Goal: Task Accomplishment & Management: Manage account settings

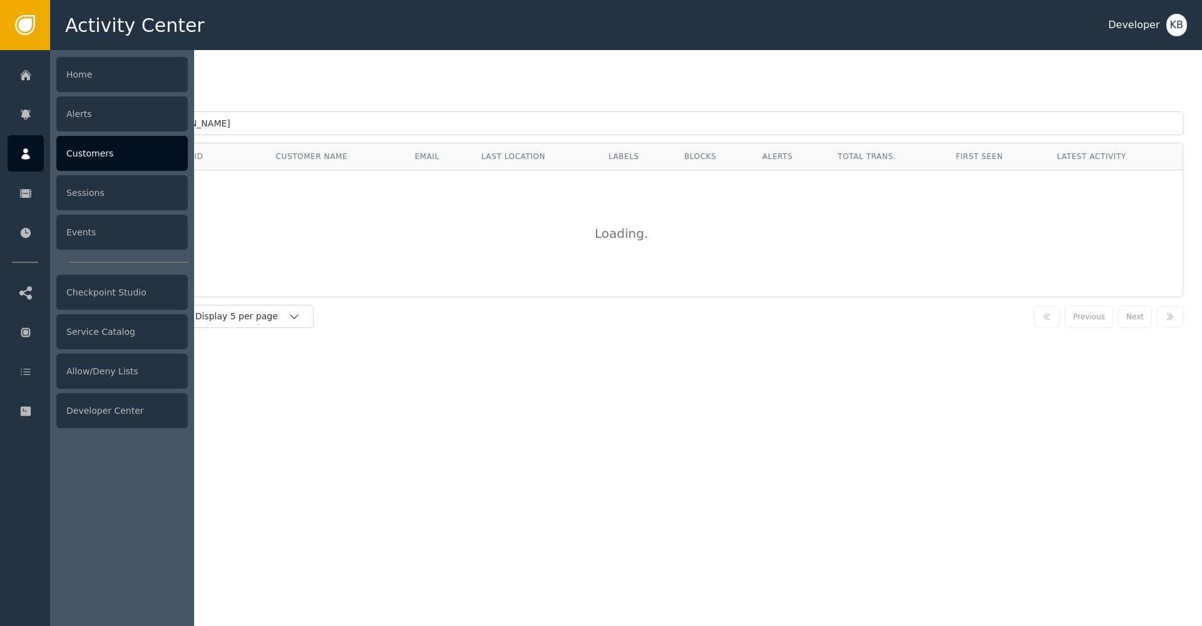
drag, startPoint x: 51, startPoint y: 126, endPoint x: 0, endPoint y: 119, distance: 51.2
click at [3, 50] on div "Activity Center Developer KB Home Alerts Customers Sessions Events Checkpoint S…" at bounding box center [601, 25] width 1202 height 50
type input "[EMAIL_ADDRESS][DOMAIN_NAME]"
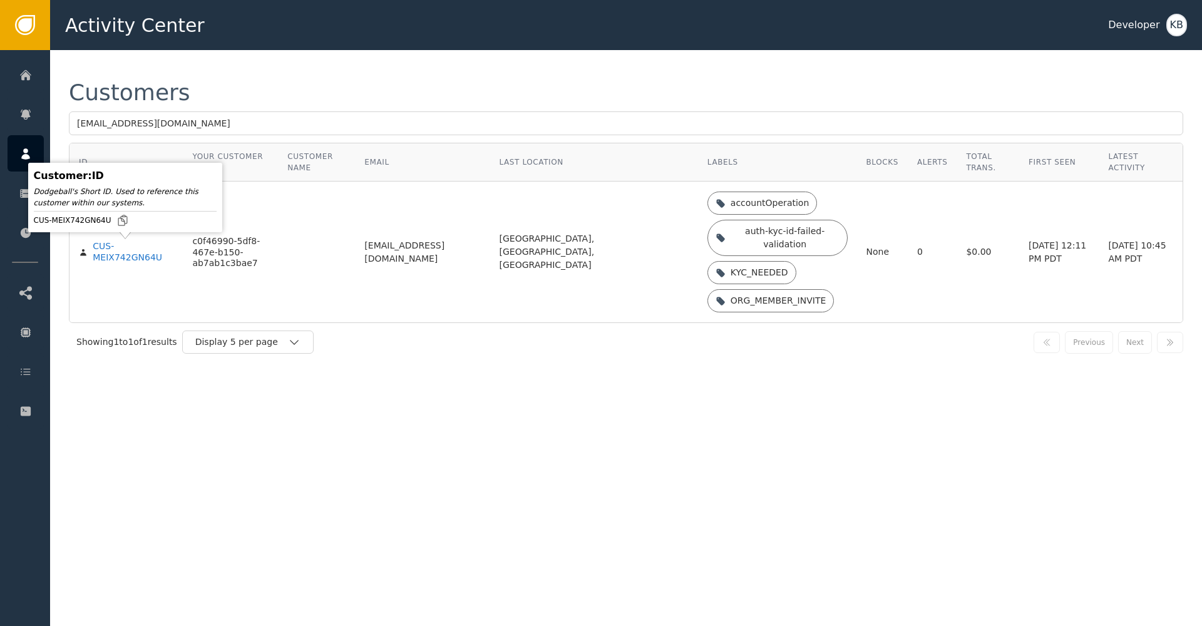
click at [103, 249] on div "CUS-MEIX742GN64U" at bounding box center [133, 252] width 81 height 22
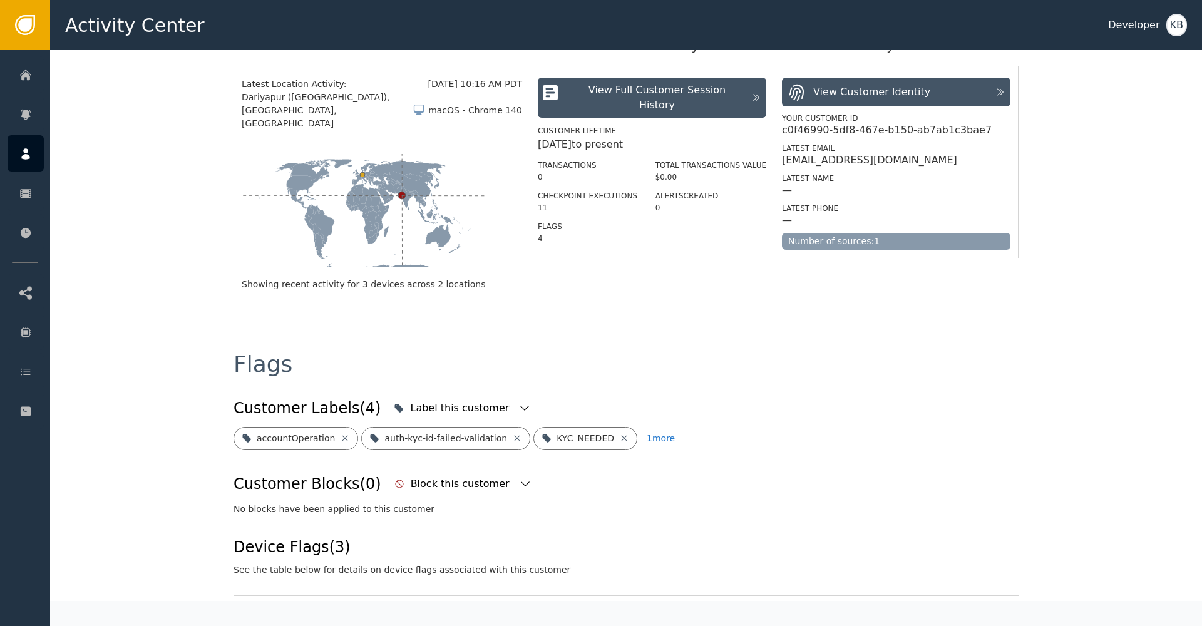
scroll to position [359, 0]
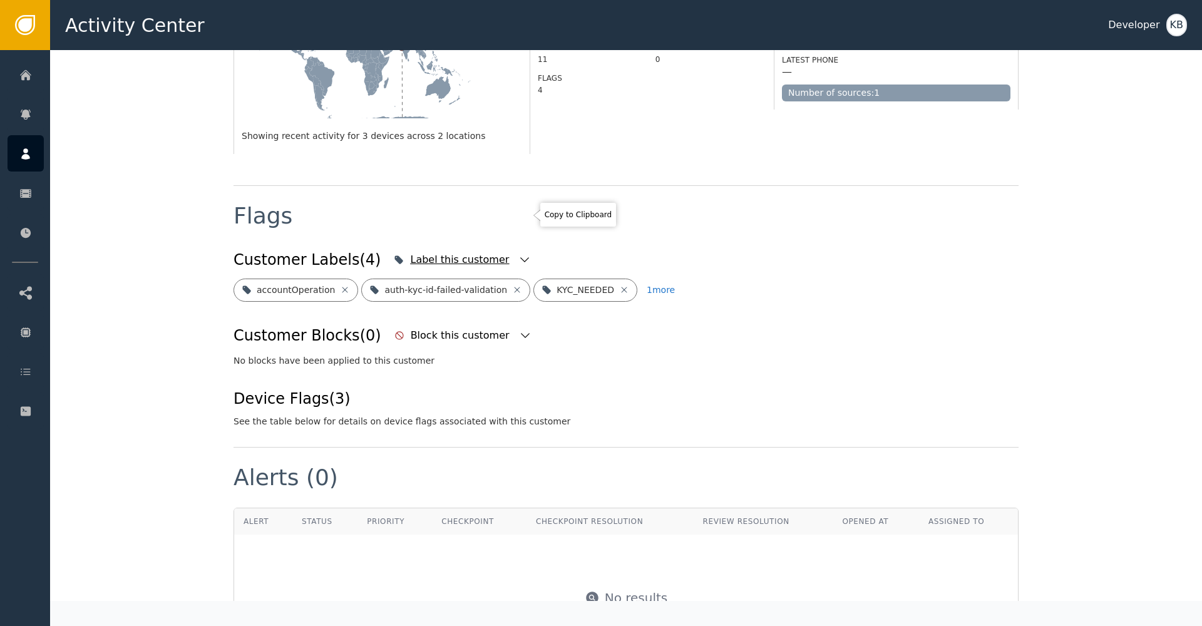
click at [487, 246] on div "Label this customer" at bounding box center [462, 260] width 143 height 28
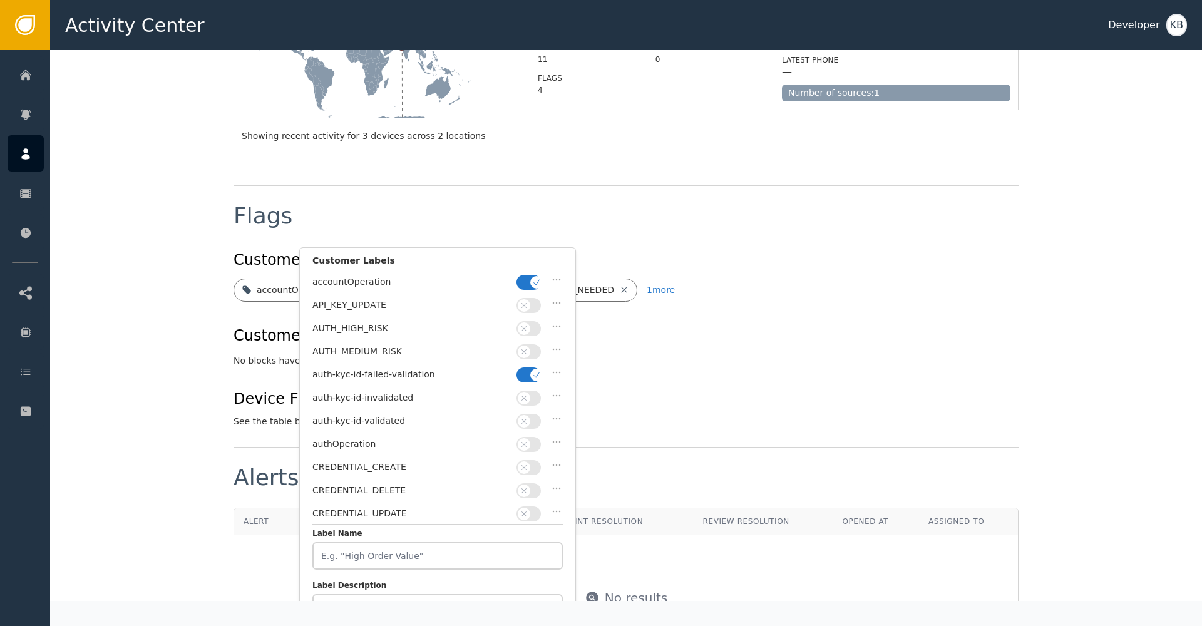
click at [527, 277] on button "button" at bounding box center [529, 282] width 24 height 15
drag, startPoint x: 532, startPoint y: 381, endPoint x: 531, endPoint y: 374, distance: 7.5
click at [532, 376] on div "auth-kyc-id-failed-validation" at bounding box center [437, 377] width 250 height 23
click at [530, 376] on button "button" at bounding box center [529, 375] width 24 height 15
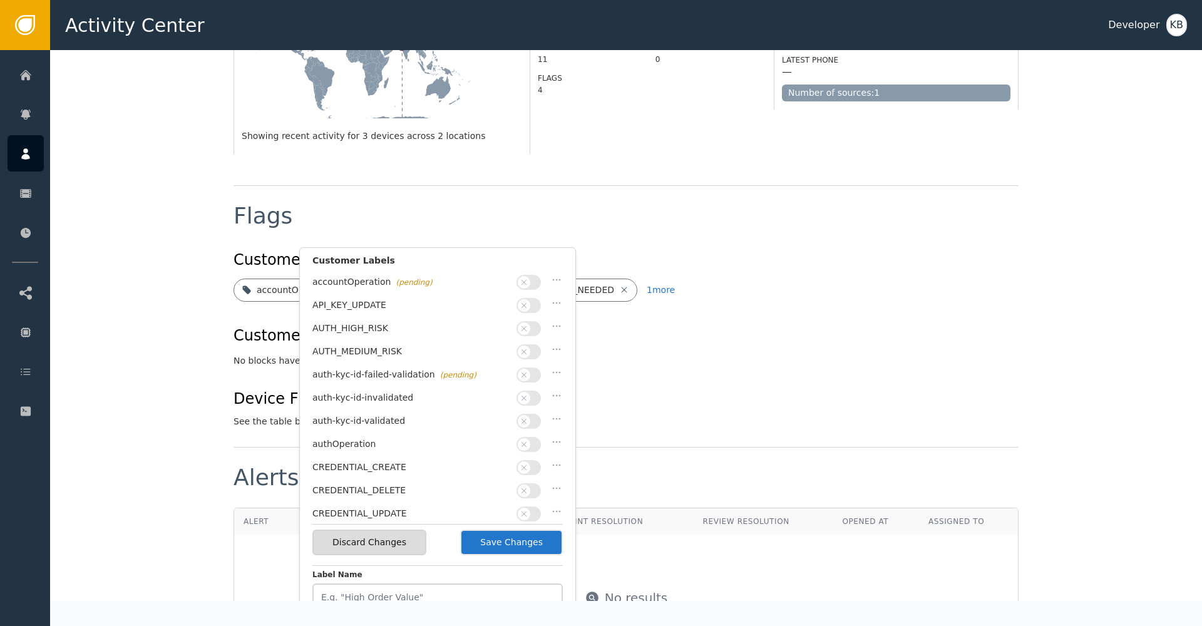
click at [524, 424] on button "button" at bounding box center [529, 421] width 24 height 15
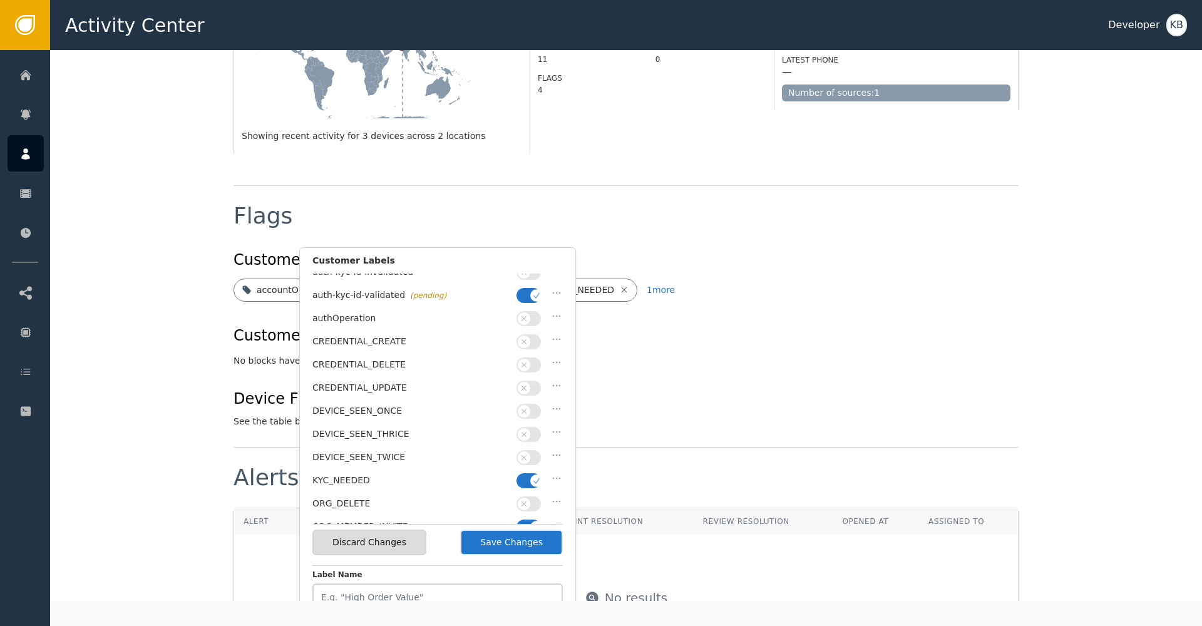
scroll to position [149, 0]
drag, startPoint x: 529, startPoint y: 438, endPoint x: 512, endPoint y: 451, distance: 20.9
click at [528, 438] on div "DEVICE_SEEN_TWICE" at bounding box center [437, 437] width 250 height 23
drag, startPoint x: 534, startPoint y: 452, endPoint x: 533, endPoint y: 467, distance: 14.4
click at [533, 453] on span "button" at bounding box center [536, 457] width 13 height 13
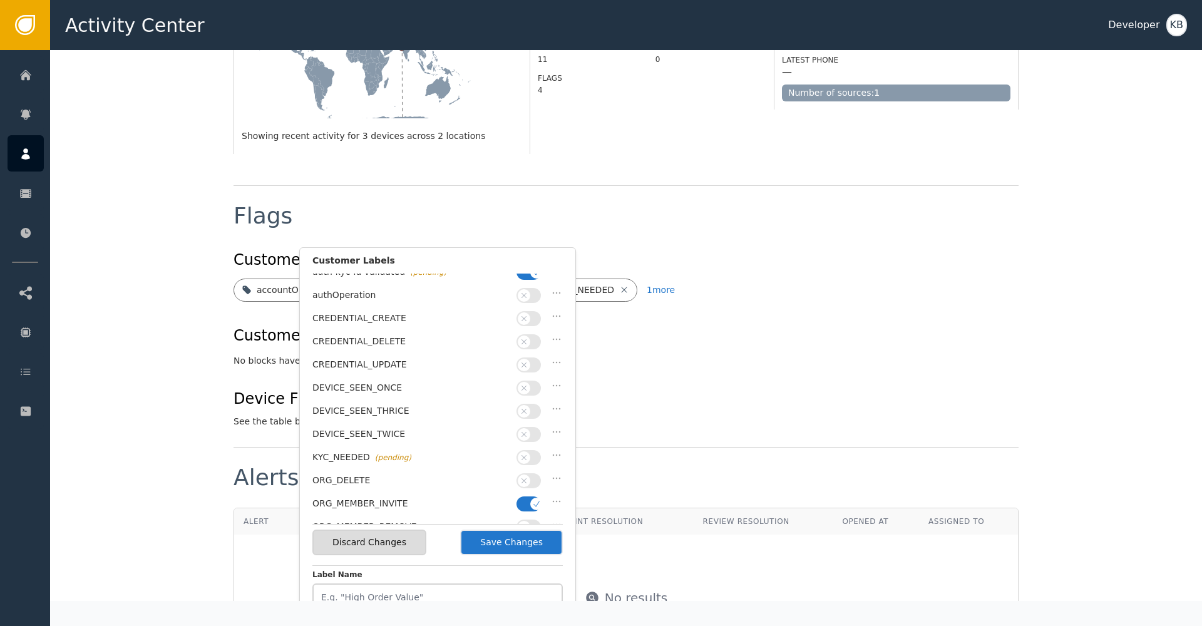
drag, startPoint x: 527, startPoint y: 492, endPoint x: 481, endPoint y: 474, distance: 49.0
click at [526, 497] on button "button" at bounding box center [529, 504] width 24 height 15
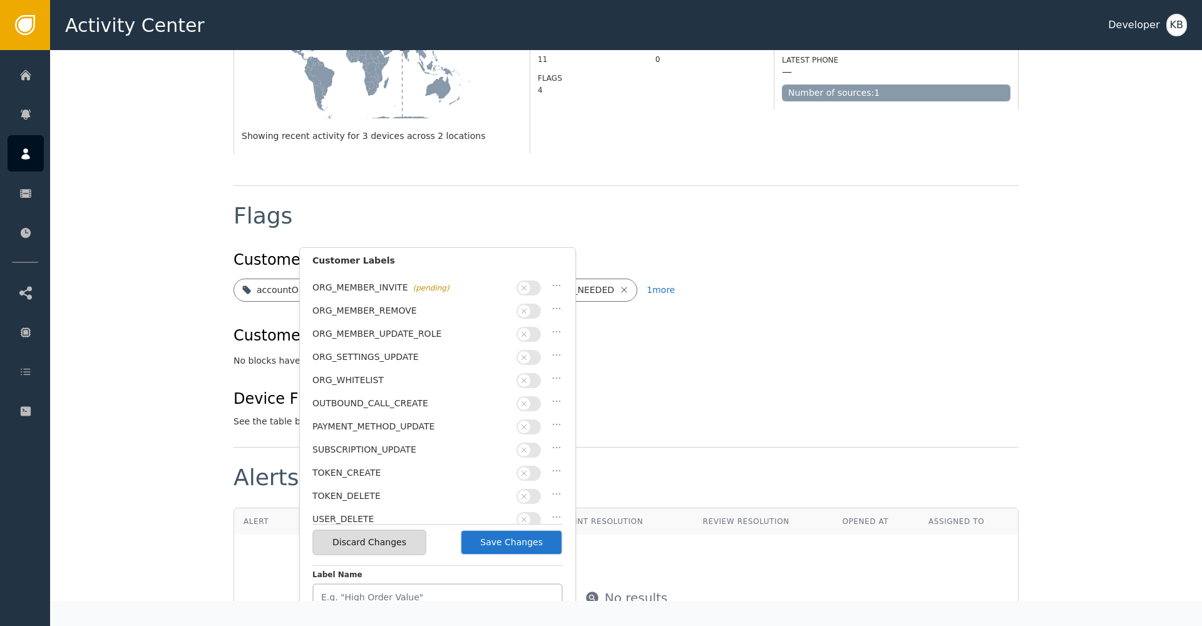
scroll to position [364, 0]
click at [507, 544] on button "Save Changes" at bounding box center [511, 543] width 103 height 26
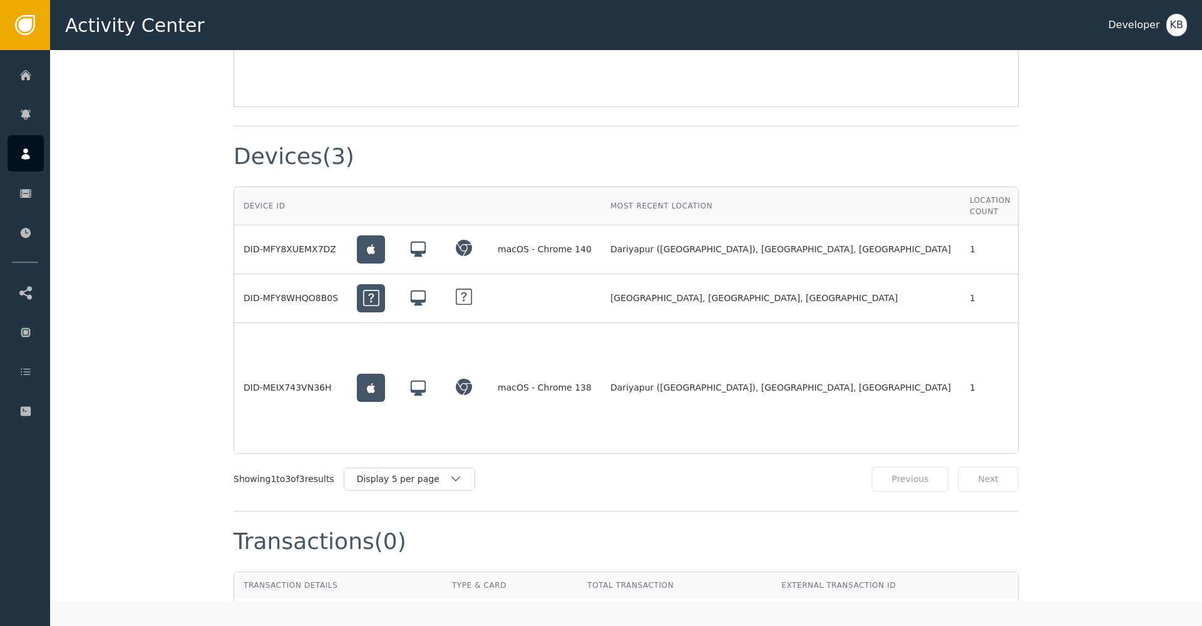
scroll to position [747, 0]
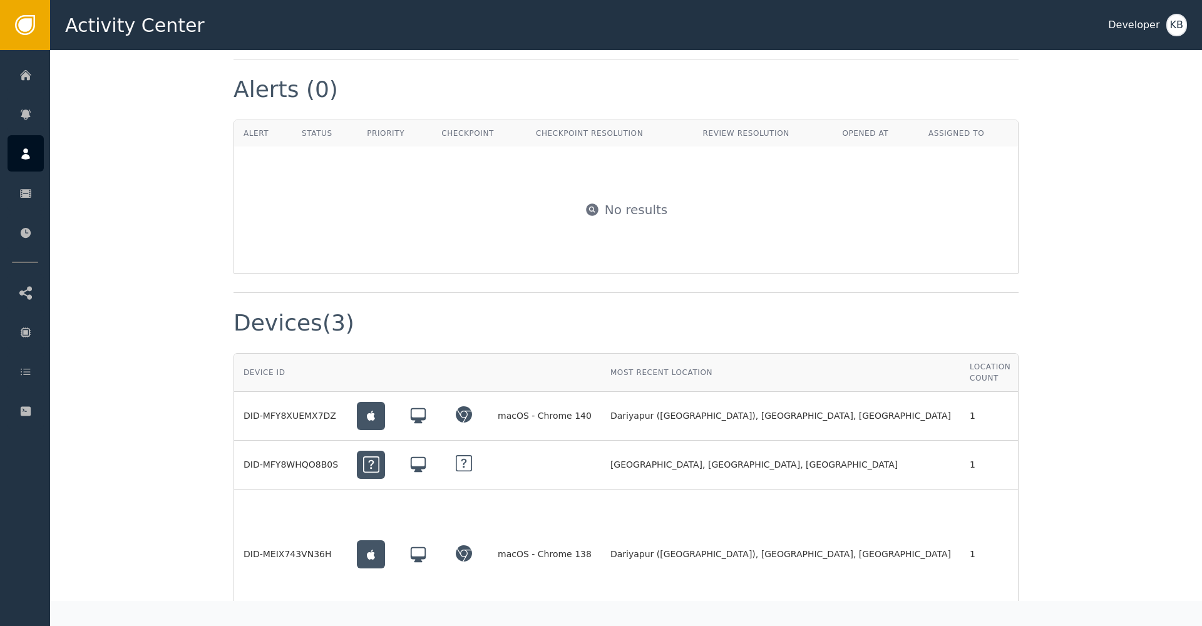
click at [961, 392] on td "1" at bounding box center [990, 416] width 59 height 49
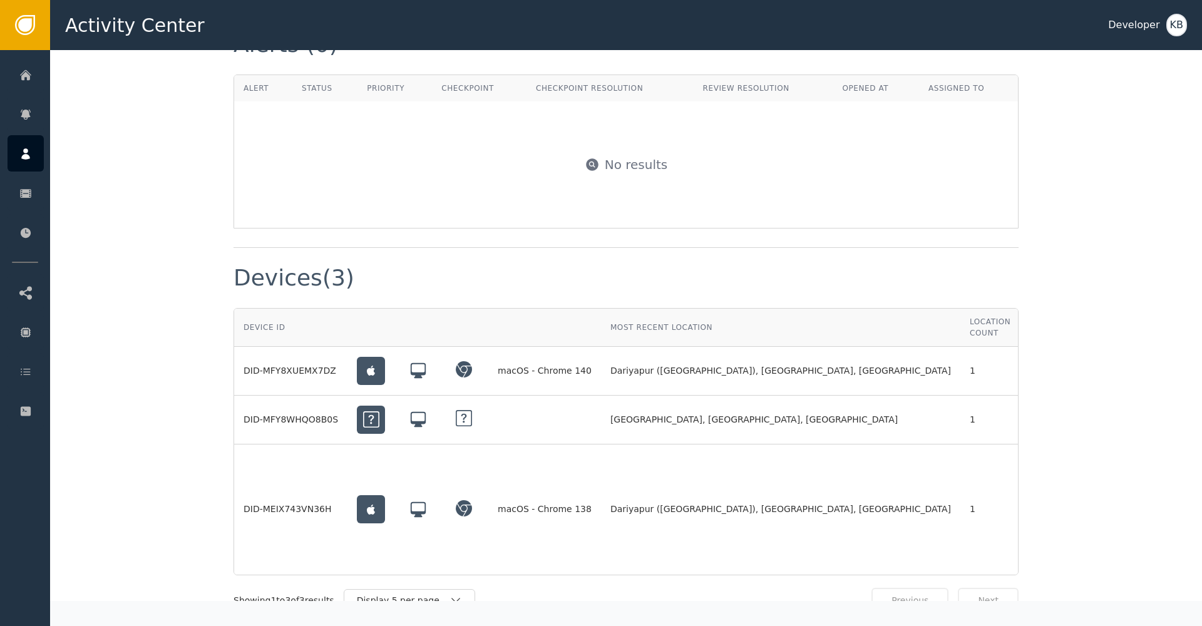
scroll to position [806, 0]
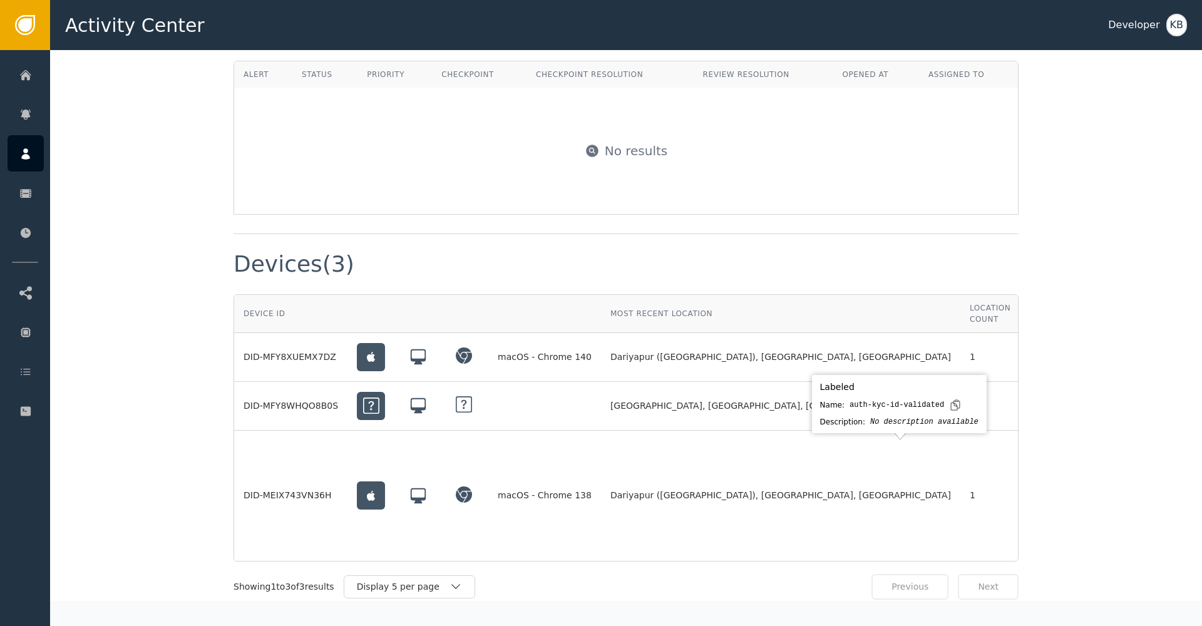
click at [1029, 525] on div "Manage device labels" at bounding box center [1099, 538] width 140 height 26
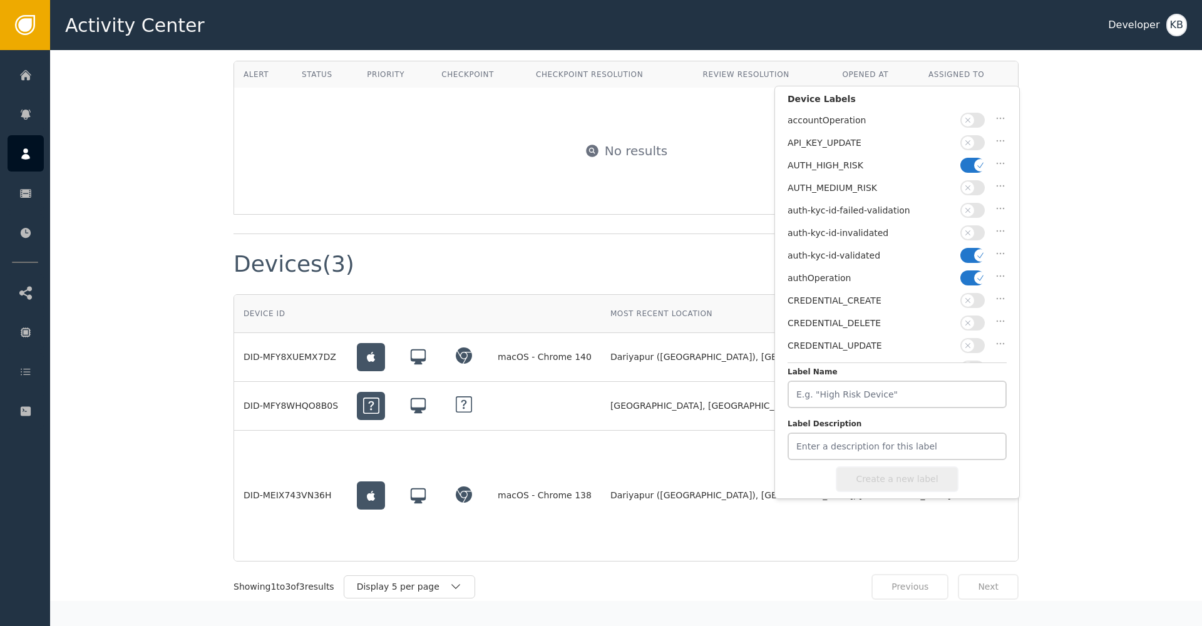
click at [974, 272] on button "button" at bounding box center [973, 278] width 24 height 15
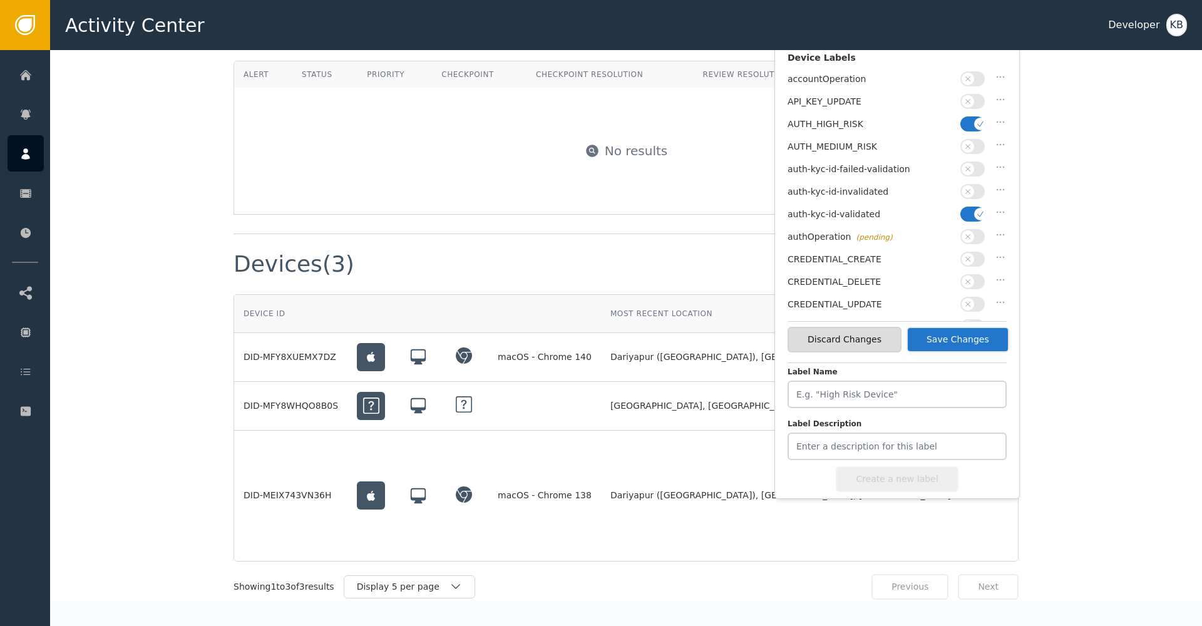
click at [972, 207] on button "button" at bounding box center [973, 214] width 24 height 15
click at [962, 215] on button "button" at bounding box center [973, 214] width 24 height 15
drag, startPoint x: 980, startPoint y: 120, endPoint x: 988, endPoint y: 249, distance: 129.9
click at [980, 120] on icon "button" at bounding box center [980, 124] width 9 height 9
click at [984, 337] on button "Save Changes" at bounding box center [958, 340] width 103 height 26
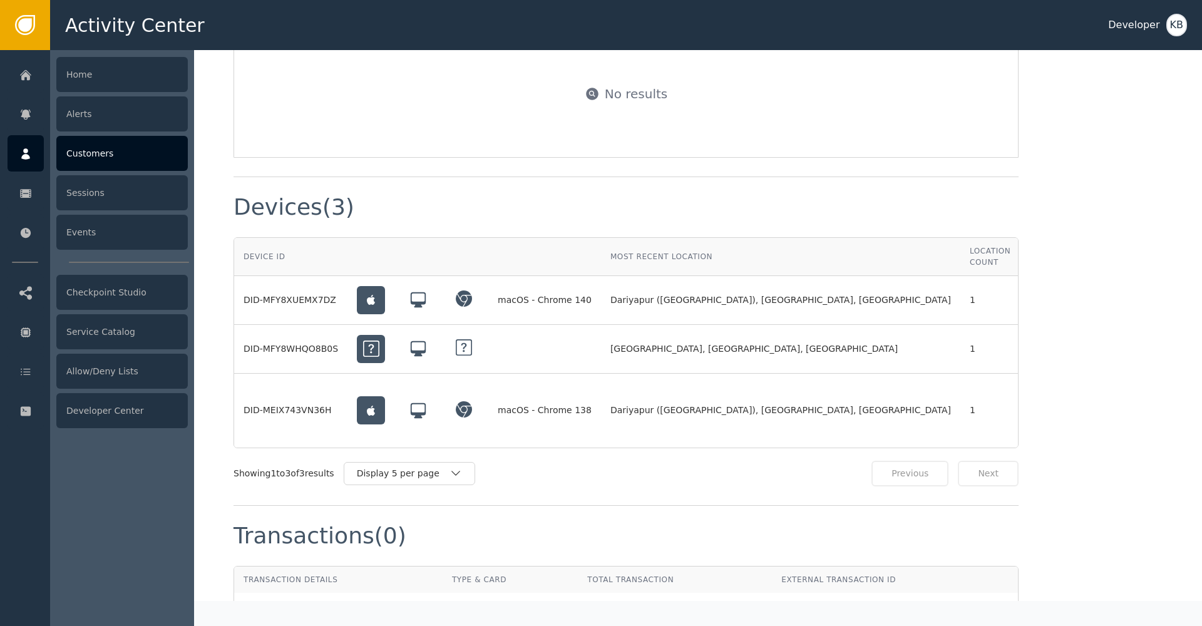
scroll to position [0, 0]
click at [18, 150] on div at bounding box center [26, 153] width 36 height 36
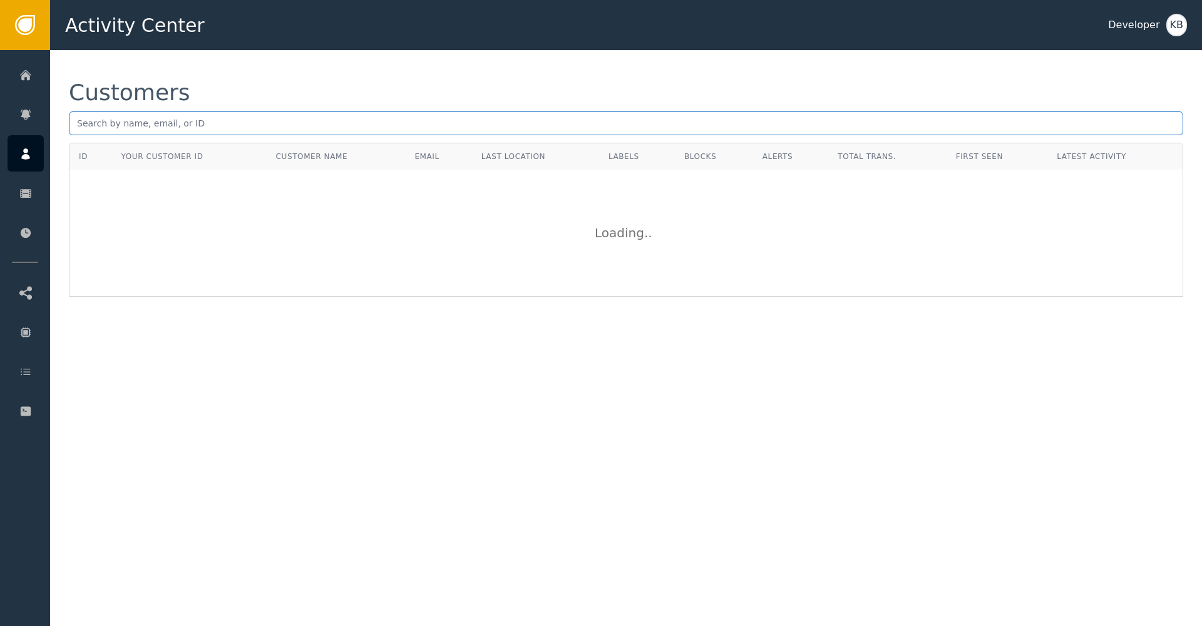
click at [263, 113] on input "text" at bounding box center [626, 123] width 1115 height 24
paste input "[PERSON_NAME][EMAIL_ADDRESS][DOMAIN_NAME]"
type input "[PERSON_NAME][EMAIL_ADDRESS][DOMAIN_NAME]"
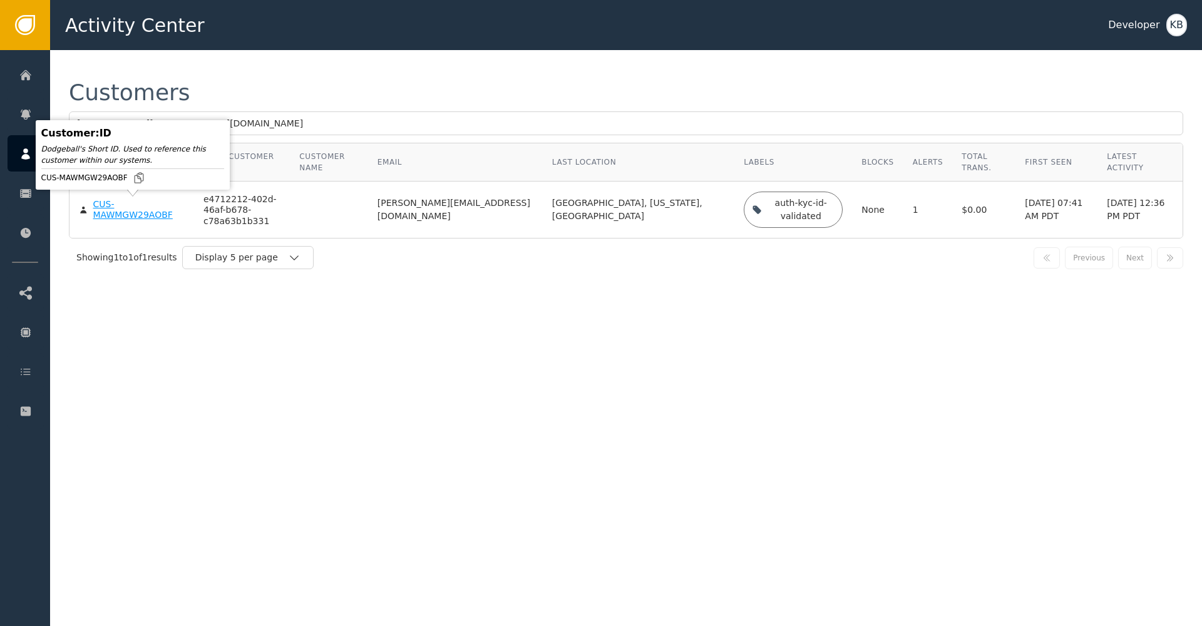
click at [107, 50] on body "Activity Center Developer KB Home Alerts Customers Sessions Events Checkpoint S…" at bounding box center [601, 25] width 1202 height 50
click at [125, 213] on div "CUS-MAWMGW29AOBF" at bounding box center [138, 210] width 91 height 22
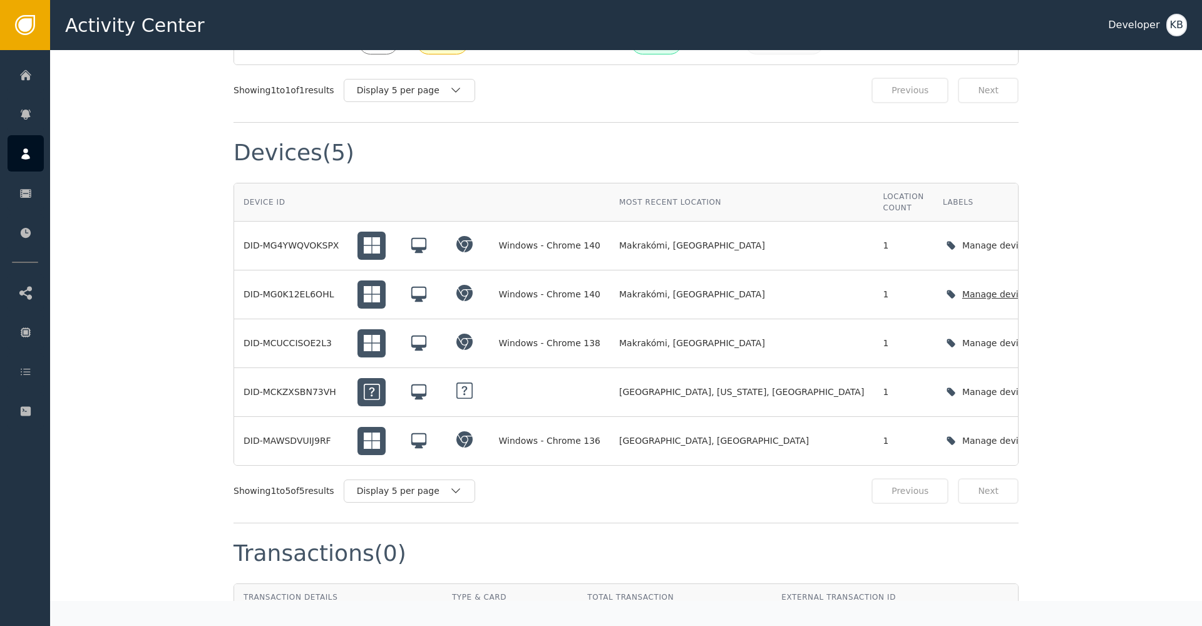
scroll to position [854, 0]
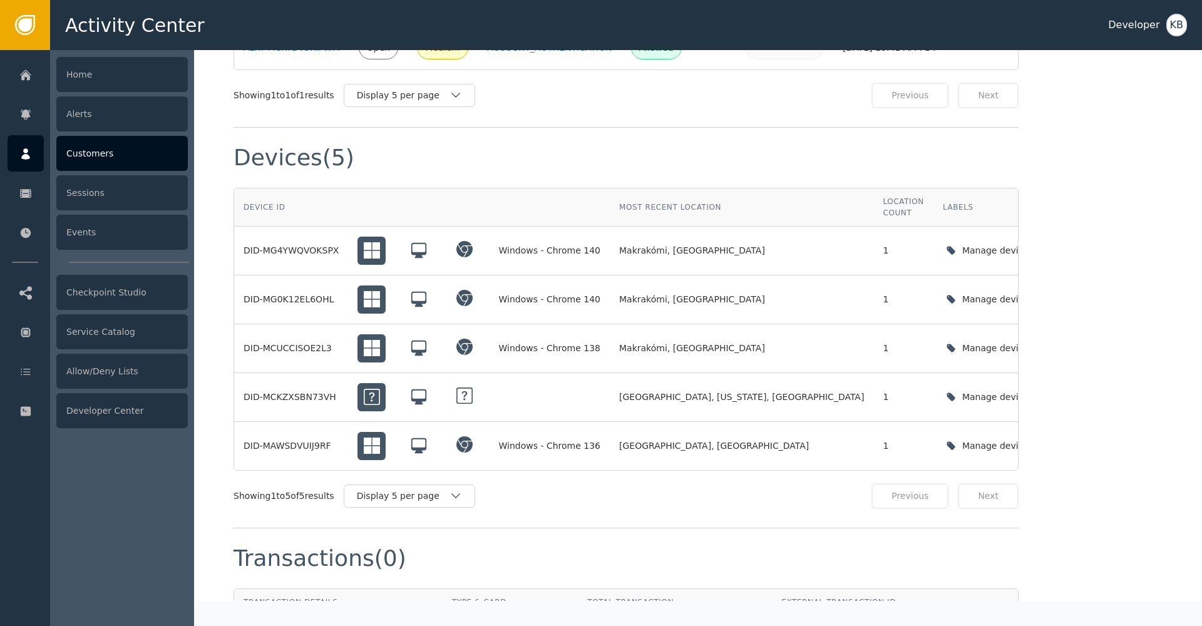
click at [37, 143] on div at bounding box center [26, 153] width 36 height 36
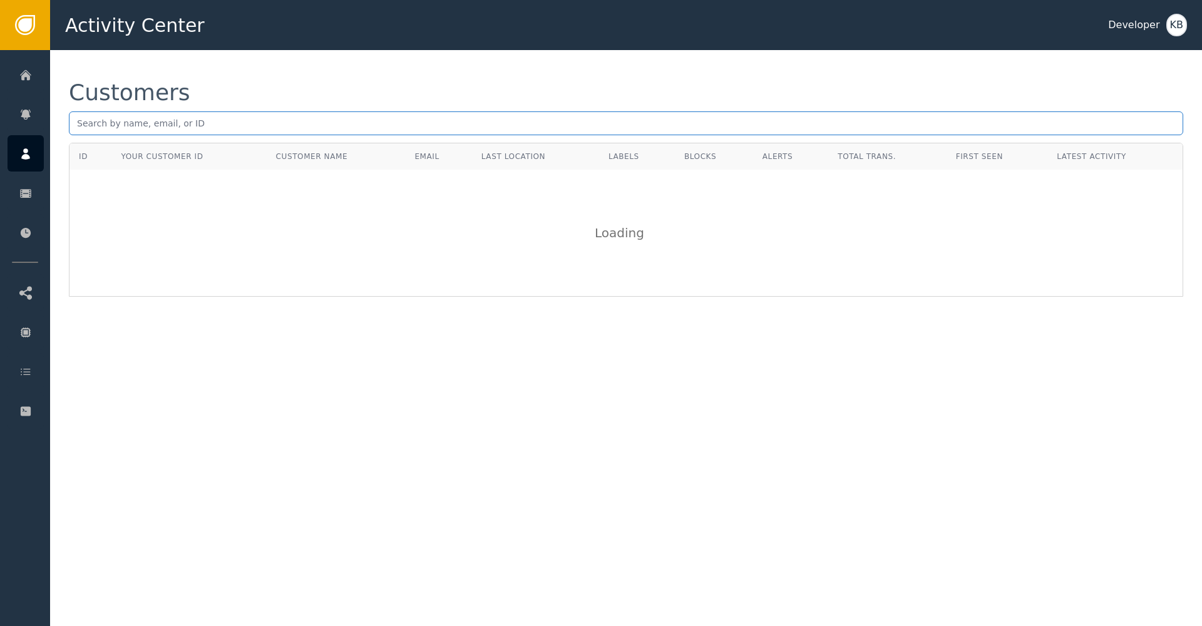
click at [237, 118] on input "text" at bounding box center [626, 123] width 1115 height 24
paste input "[PERSON_NAME][EMAIL_ADDRESS][DOMAIN_NAME]"
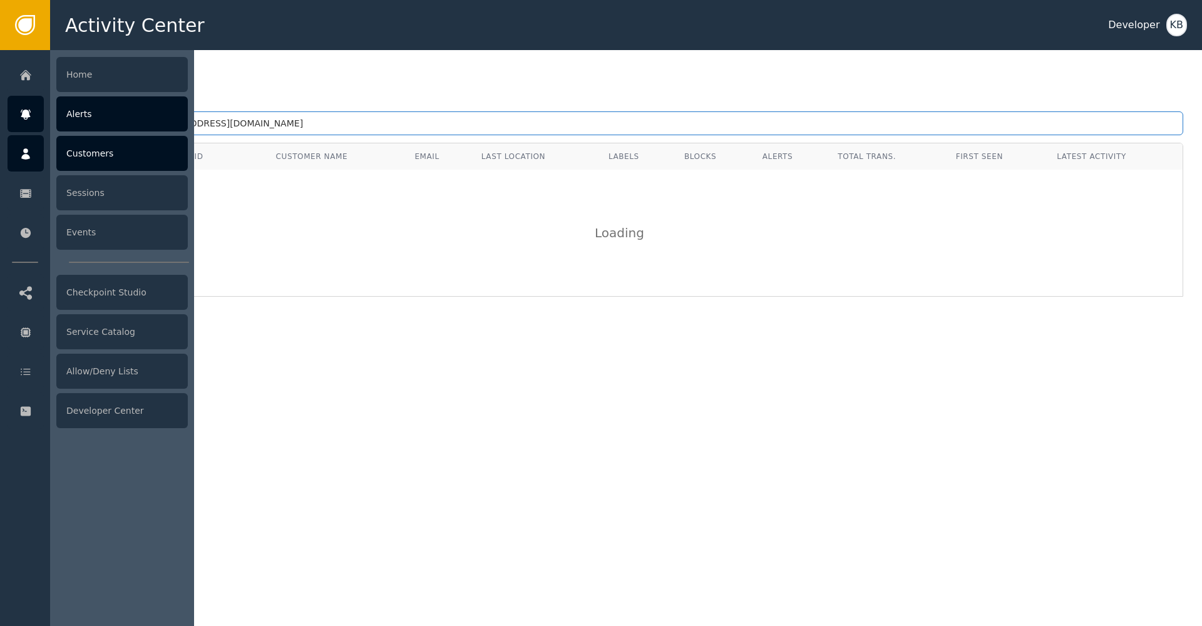
drag, startPoint x: 79, startPoint y: 123, endPoint x: 39, endPoint y: 125, distance: 40.2
click at [39, 50] on div "Activity Center Developer KB Home Alerts Customers Sessions Events Checkpoint S…" at bounding box center [601, 25] width 1202 height 50
type input "[PERSON_NAME][EMAIL_ADDRESS][DOMAIN_NAME]"
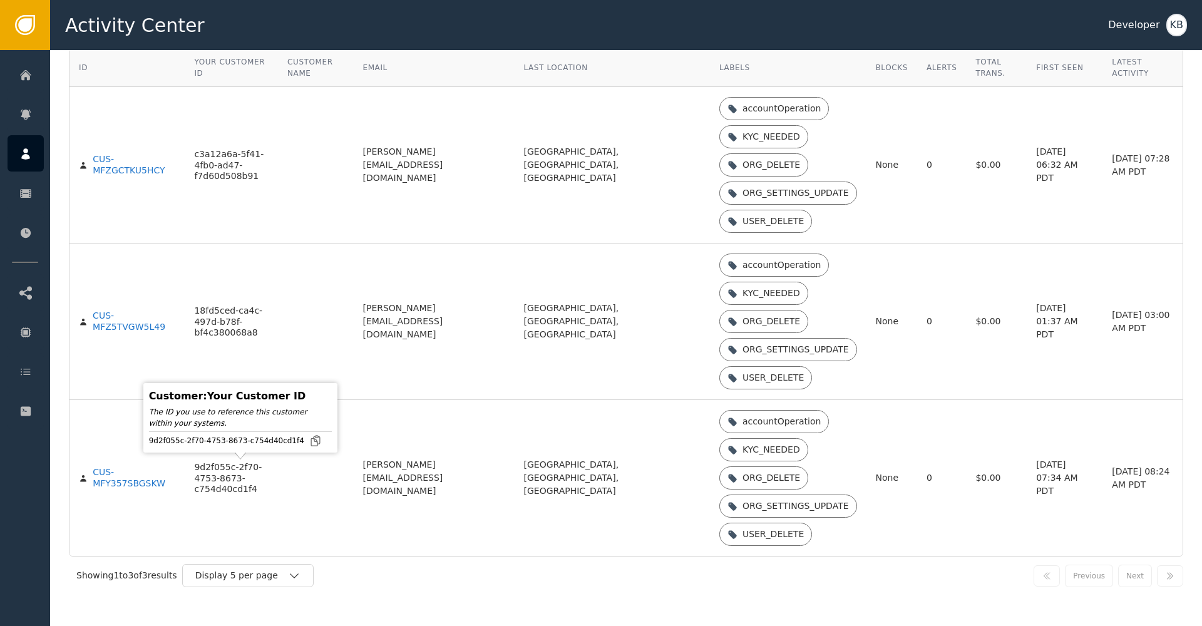
scroll to position [95, 0]
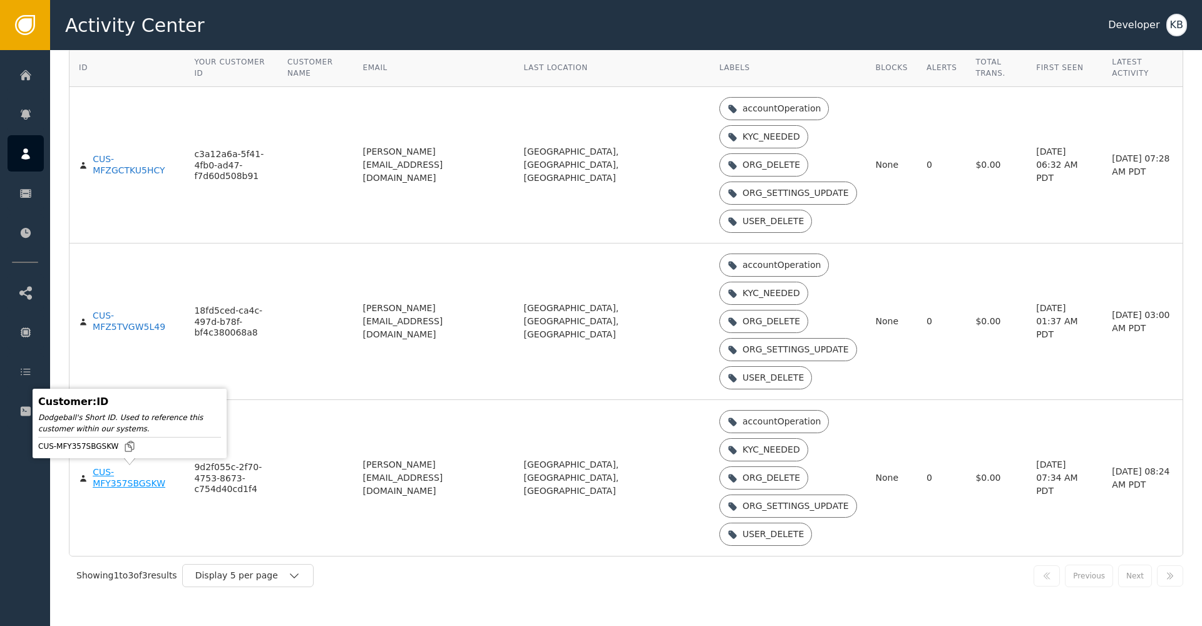
click at [125, 485] on div "CUS-MFY357SBGSKW" at bounding box center [134, 478] width 83 height 22
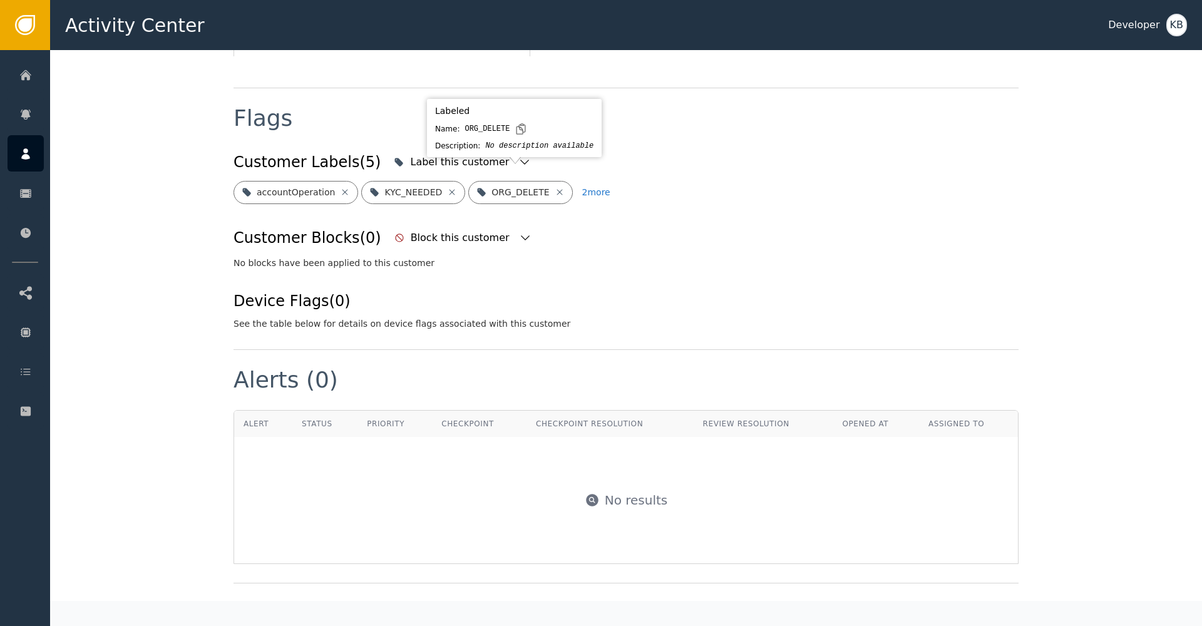
scroll to position [458, 0]
drag, startPoint x: 627, startPoint y: 80, endPoint x: 617, endPoint y: 83, distance: 10.5
click at [625, 106] on div "Flags" at bounding box center [626, 126] width 785 height 41
click at [518, 155] on icon "button" at bounding box center [524, 161] width 13 height 13
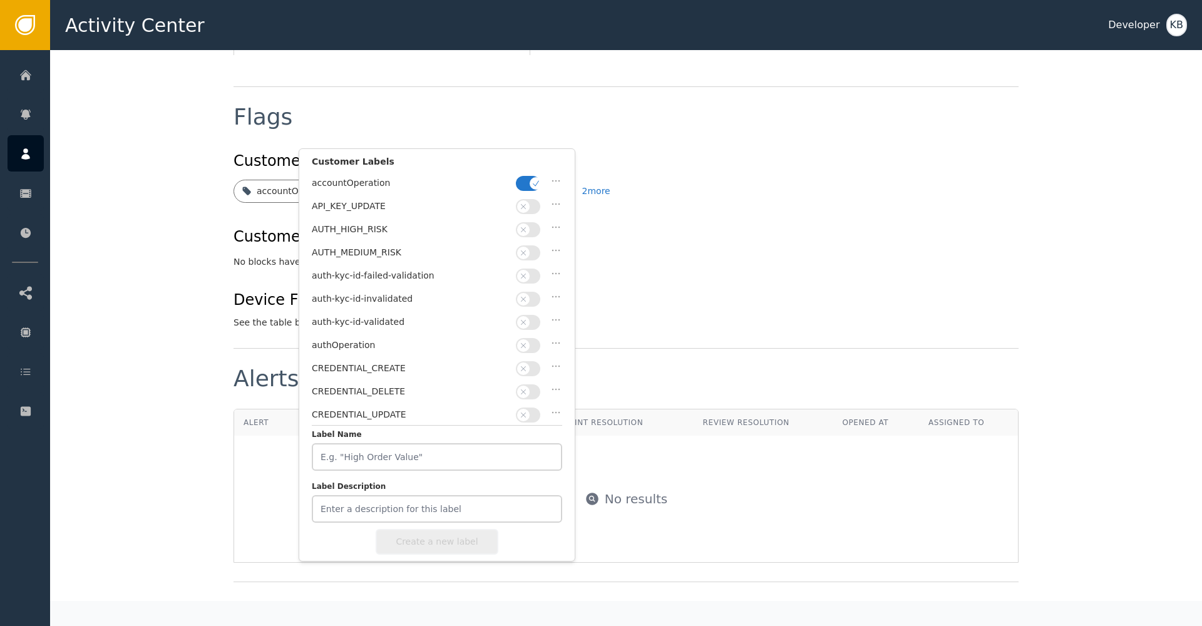
drag, startPoint x: 535, startPoint y: 178, endPoint x: 519, endPoint y: 242, distance: 65.9
click at [535, 178] on span "button" at bounding box center [536, 183] width 13 height 13
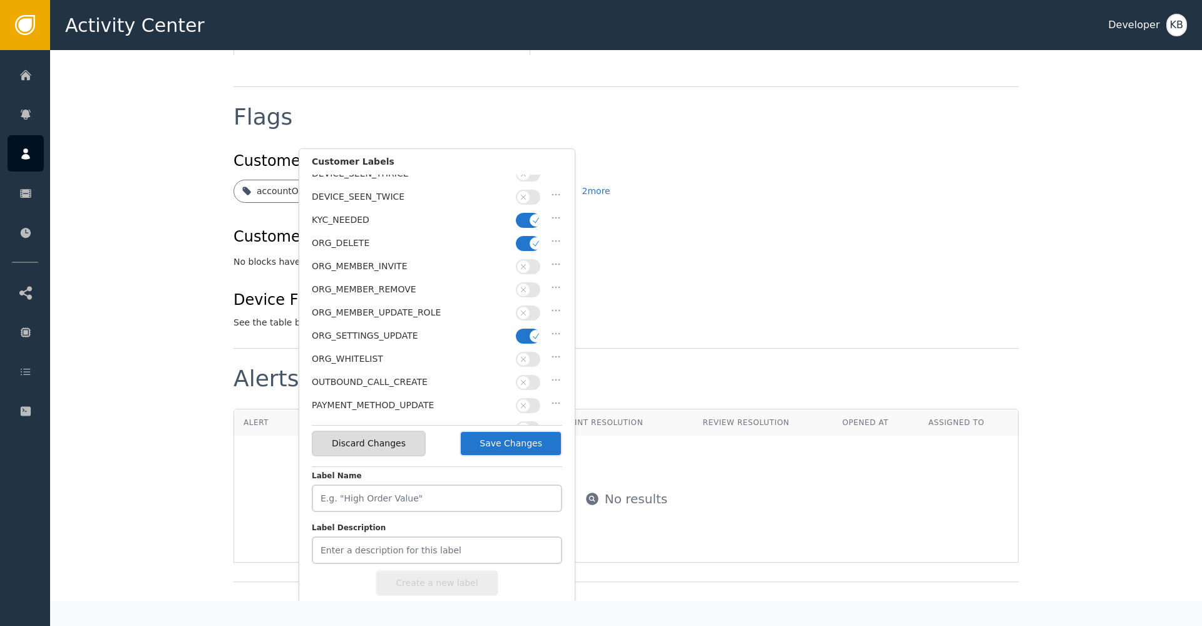
scroll to position [334, 0]
drag, startPoint x: 534, startPoint y: 277, endPoint x: 527, endPoint y: 217, distance: 60.6
click at [534, 286] on icon "button" at bounding box center [536, 290] width 9 height 9
drag, startPoint x: 534, startPoint y: 192, endPoint x: 511, endPoint y: 206, distance: 27.3
click at [534, 192] on span "button" at bounding box center [536, 197] width 13 height 13
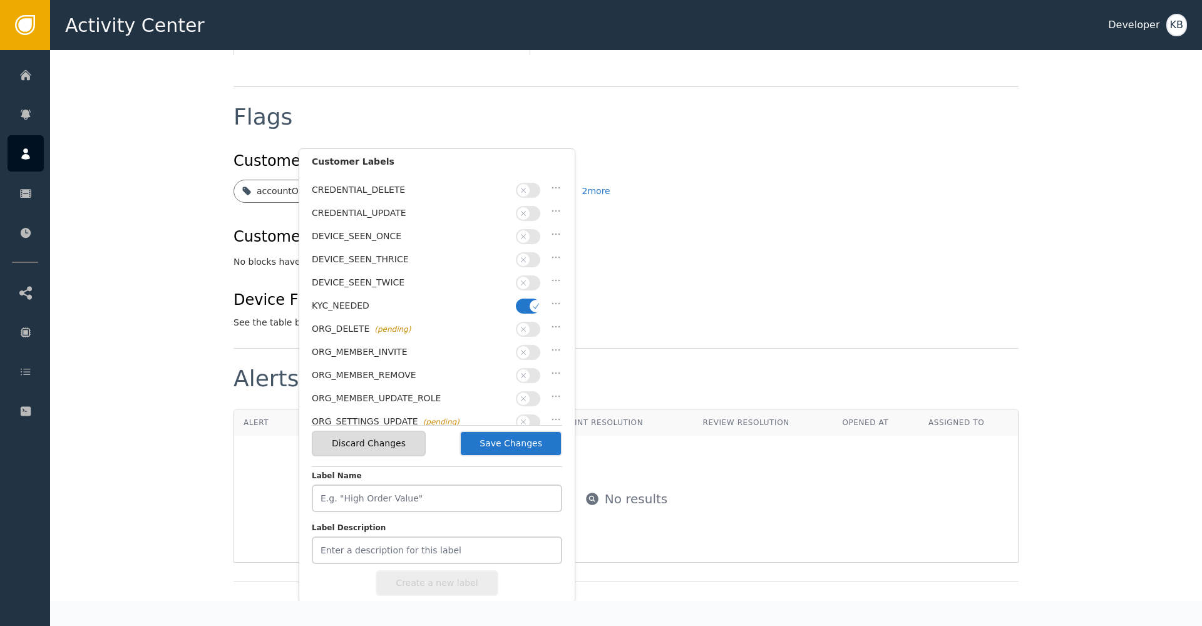
click at [529, 299] on button "button" at bounding box center [528, 306] width 24 height 15
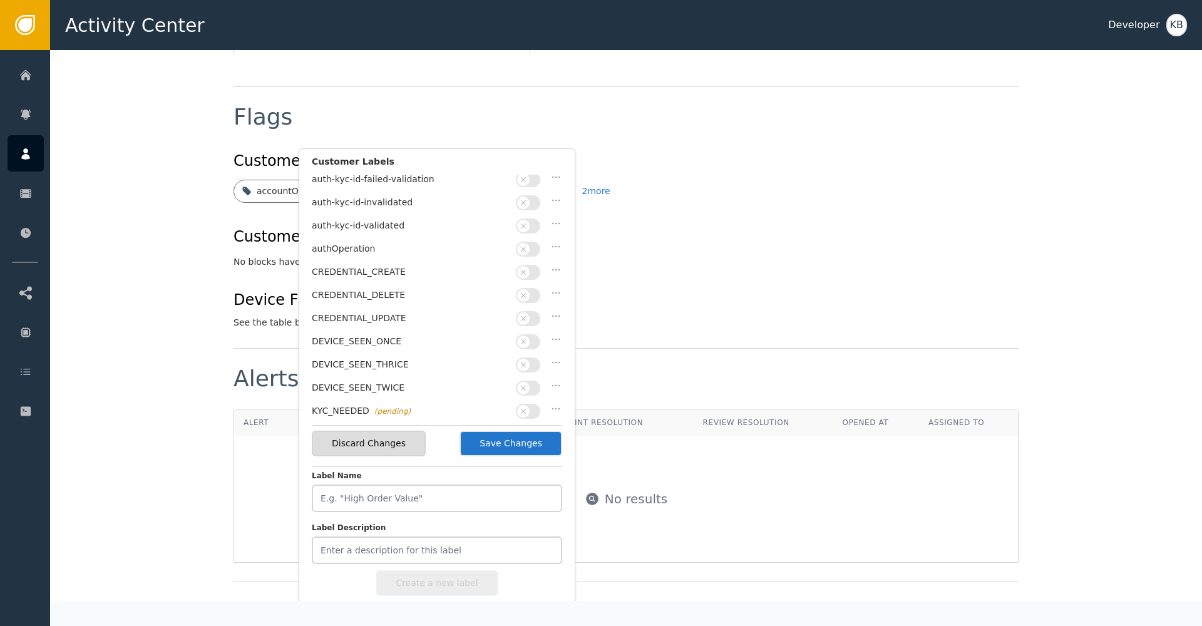
scroll to position [63, 0]
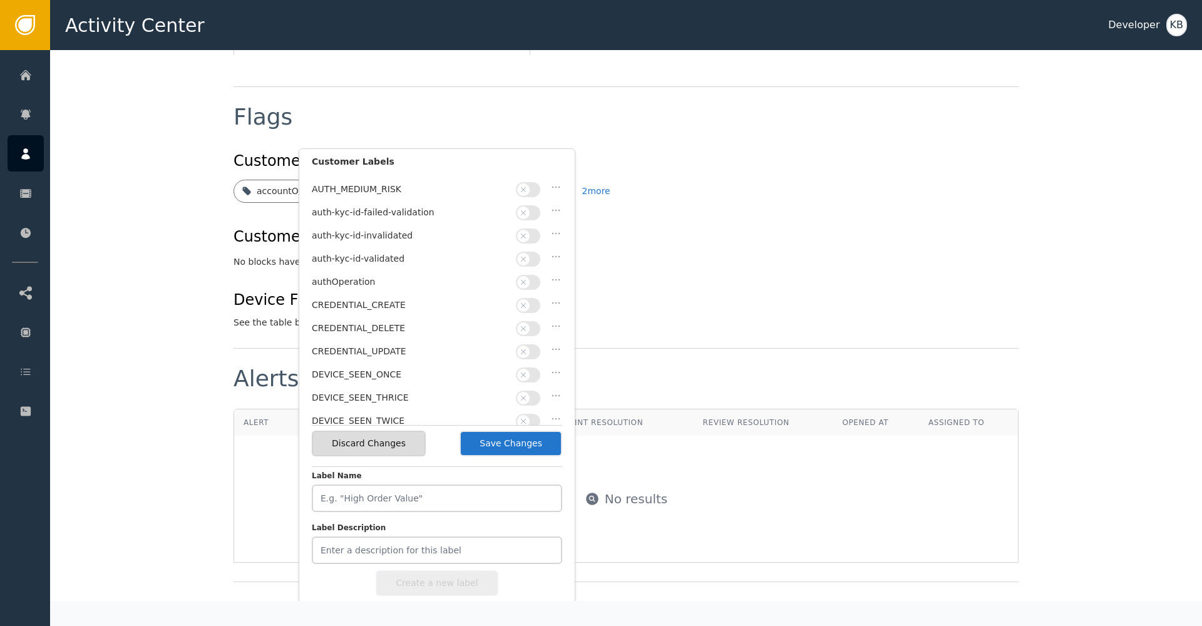
click at [530, 262] on button "button" at bounding box center [528, 259] width 24 height 15
click at [521, 446] on button "Save Changes" at bounding box center [511, 444] width 103 height 26
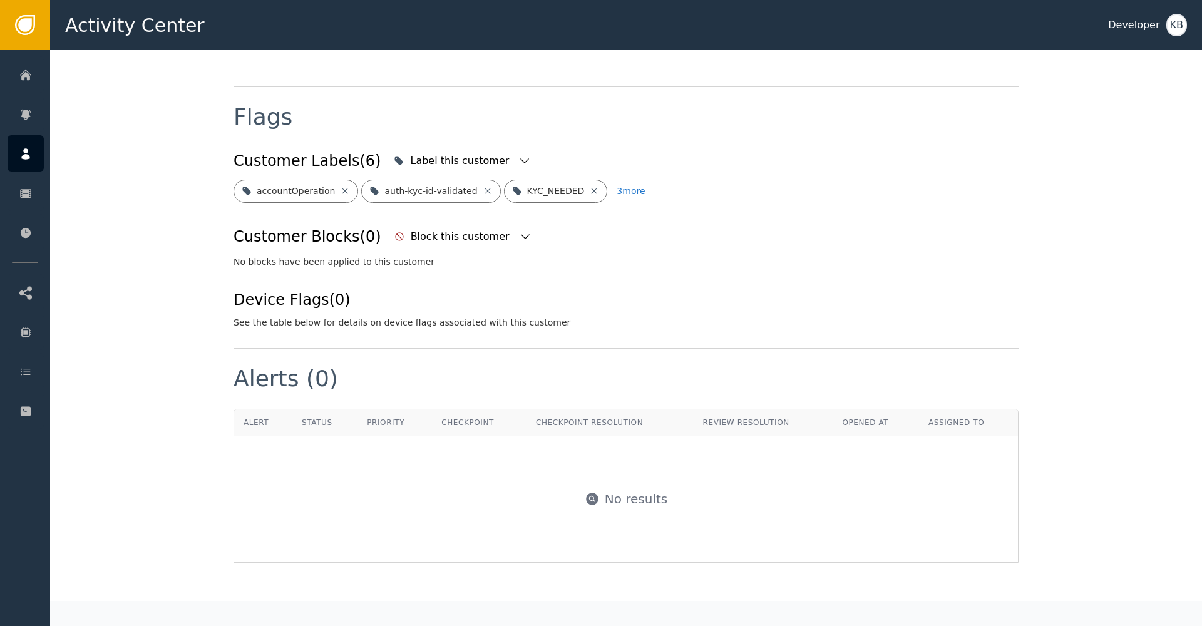
click at [455, 153] on div "Label this customer" at bounding box center [461, 160] width 102 height 15
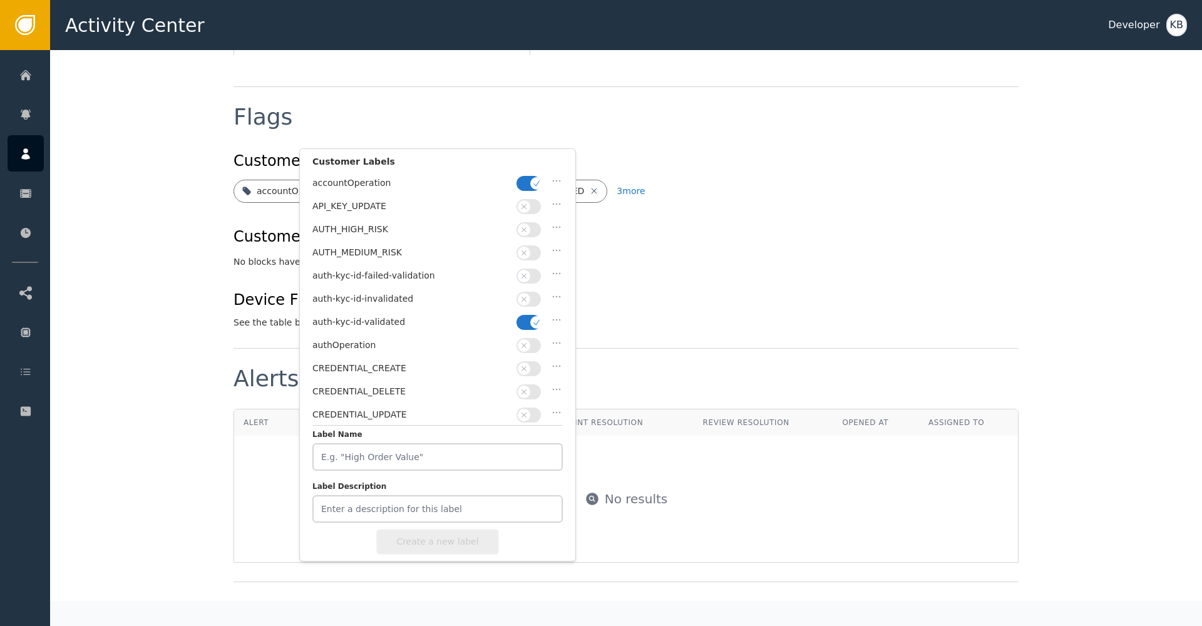
click at [525, 176] on button "button" at bounding box center [529, 183] width 24 height 15
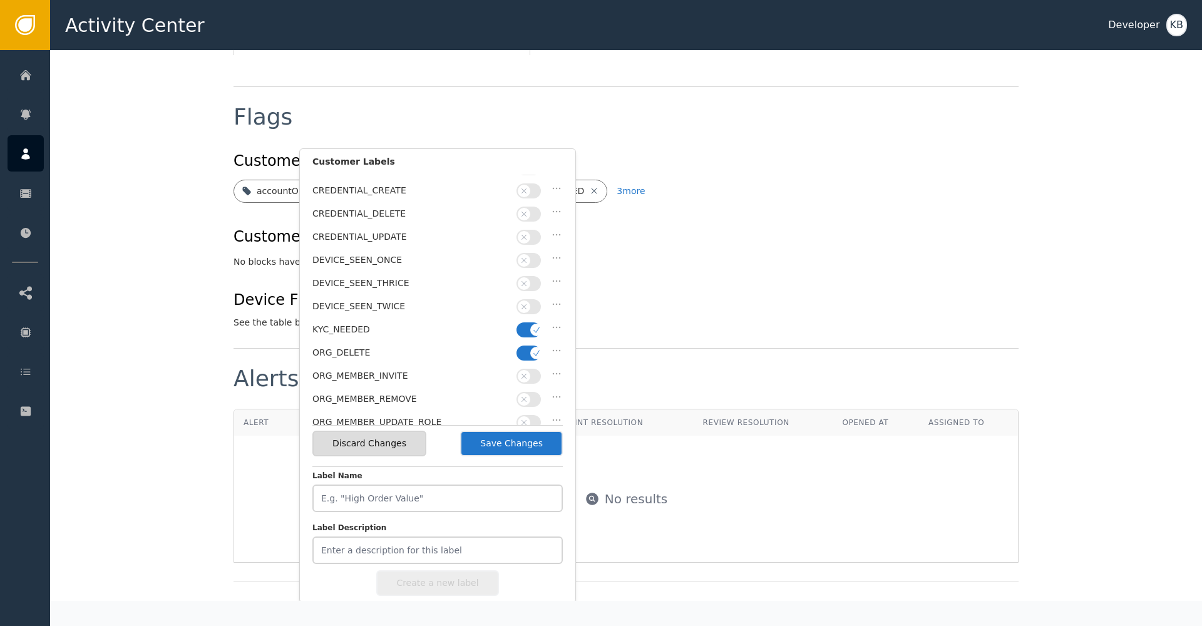
scroll to position [184, 0]
drag, startPoint x: 532, startPoint y: 318, endPoint x: 530, endPoint y: 336, distance: 17.7
click at [532, 319] on icon "button" at bounding box center [536, 323] width 9 height 9
click at [530, 339] on button "button" at bounding box center [529, 346] width 24 height 15
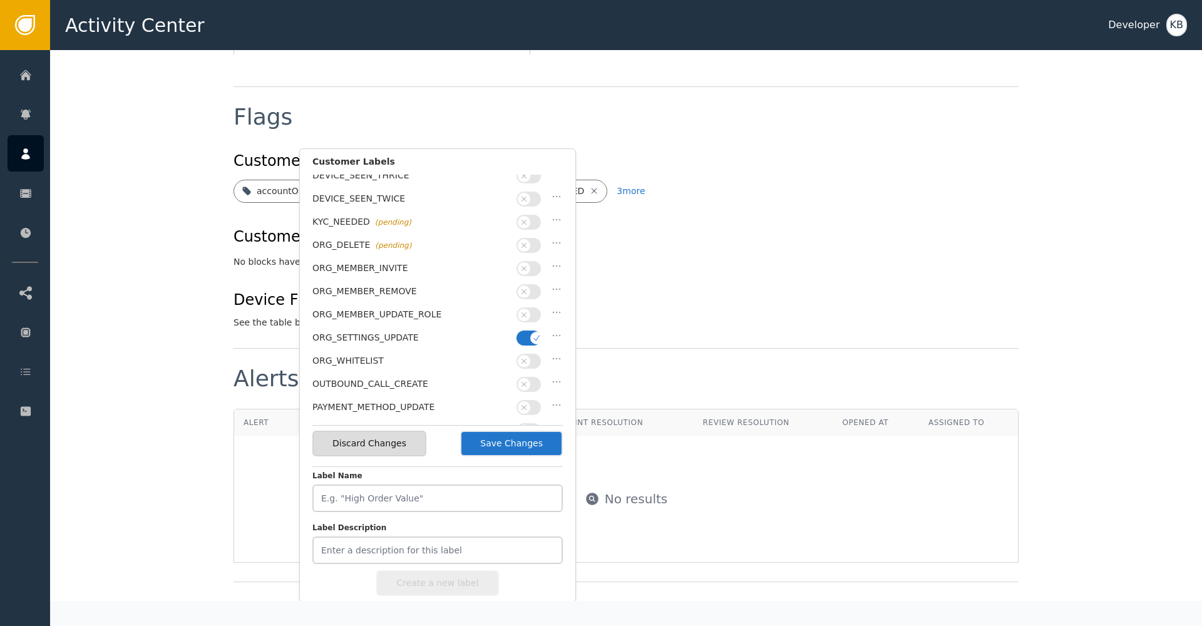
click at [530, 331] on button "button" at bounding box center [529, 338] width 24 height 15
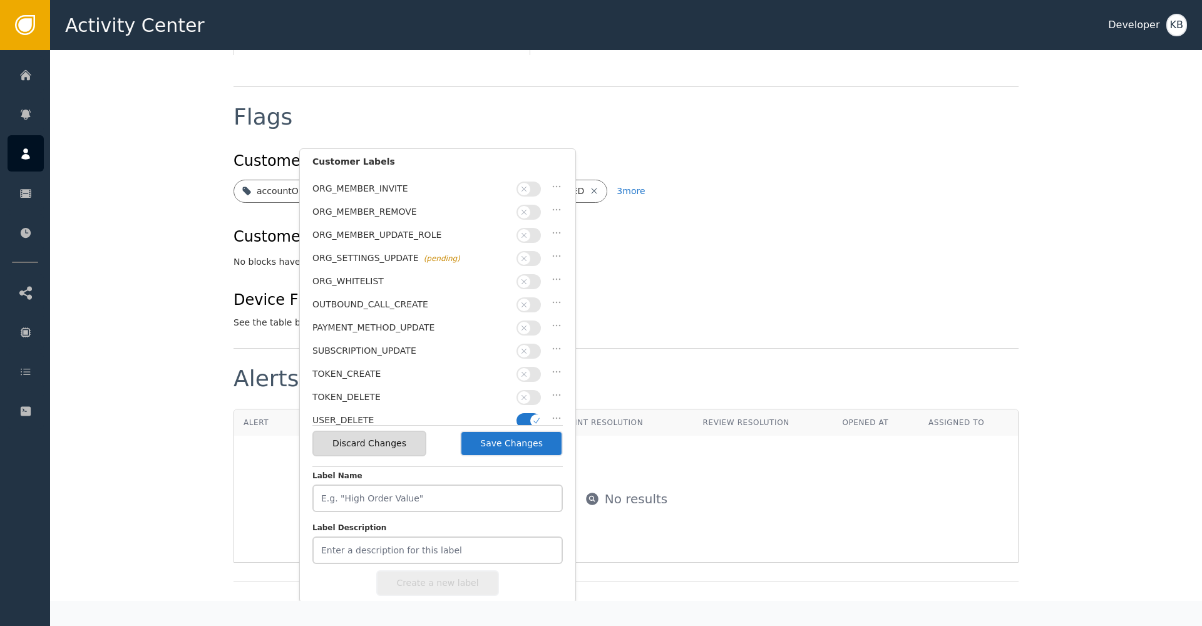
scroll to position [364, 0]
click at [528, 414] on button "button" at bounding box center [529, 421] width 24 height 15
click at [524, 439] on button "Save Changes" at bounding box center [511, 444] width 103 height 26
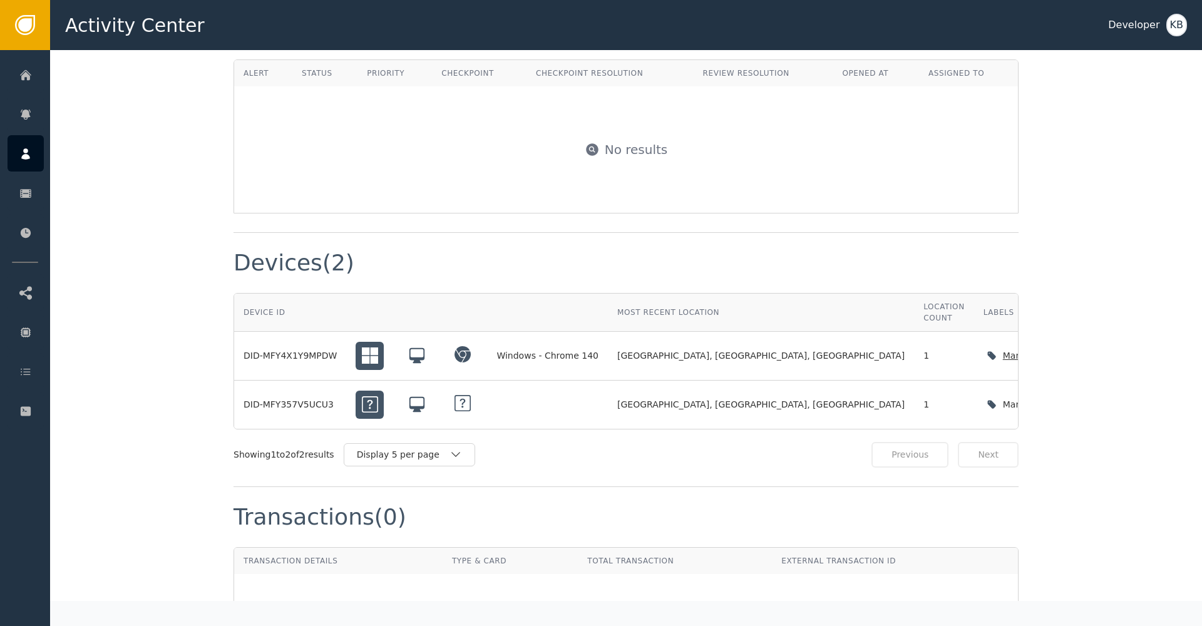
scroll to position [926, 0]
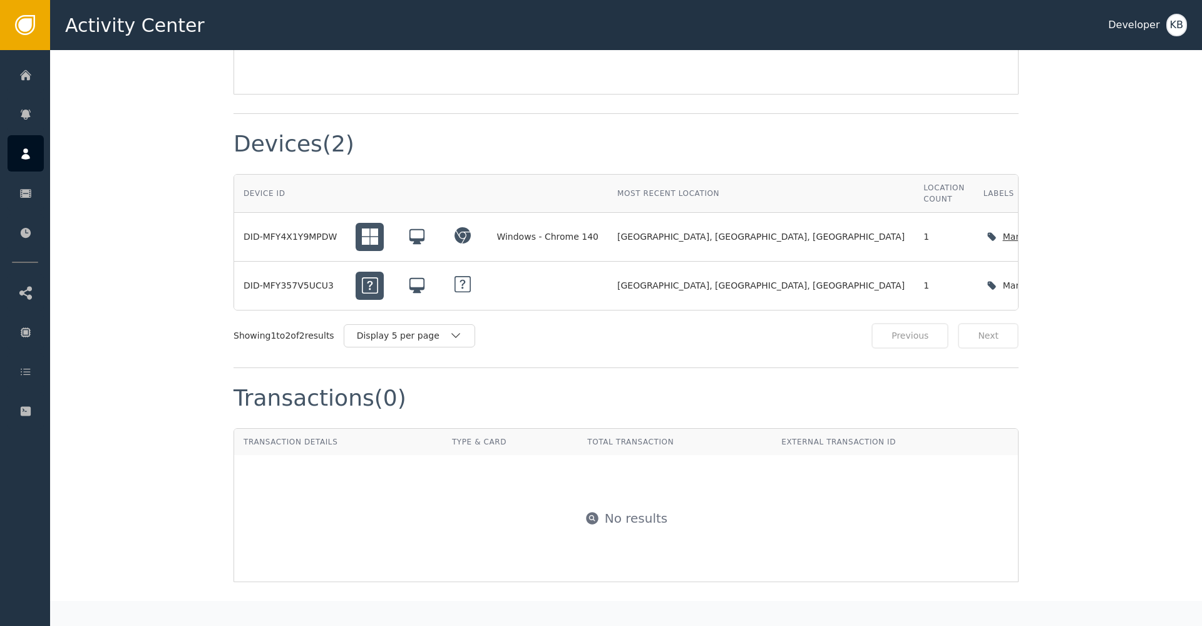
click at [1107, 230] on icon "button" at bounding box center [1113, 236] width 13 height 13
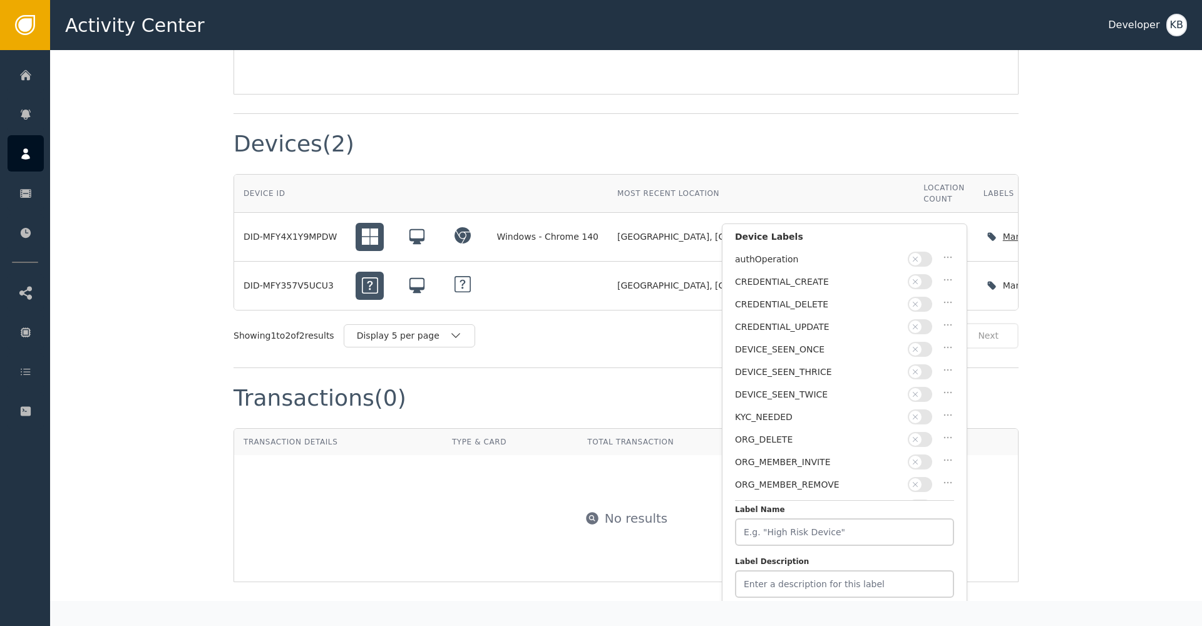
scroll to position [66, 0]
click at [917, 326] on icon "button" at bounding box center [915, 326] width 9 height 9
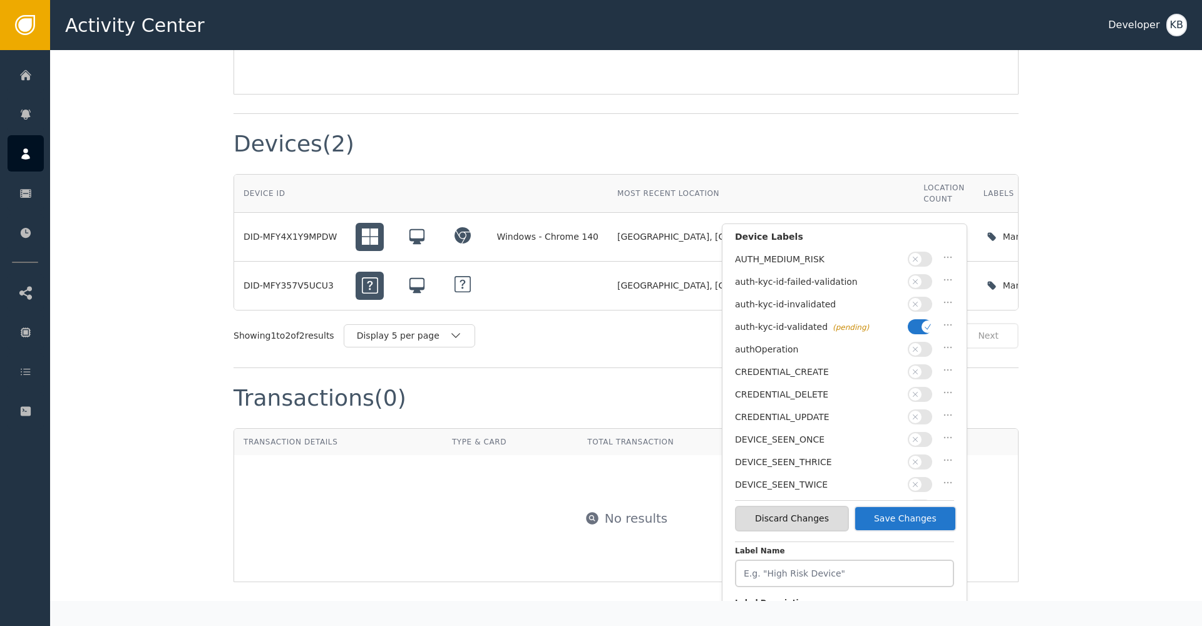
drag, startPoint x: 935, startPoint y: 517, endPoint x: 825, endPoint y: 460, distance: 124.1
click at [935, 517] on button "Save Changes" at bounding box center [905, 519] width 103 height 26
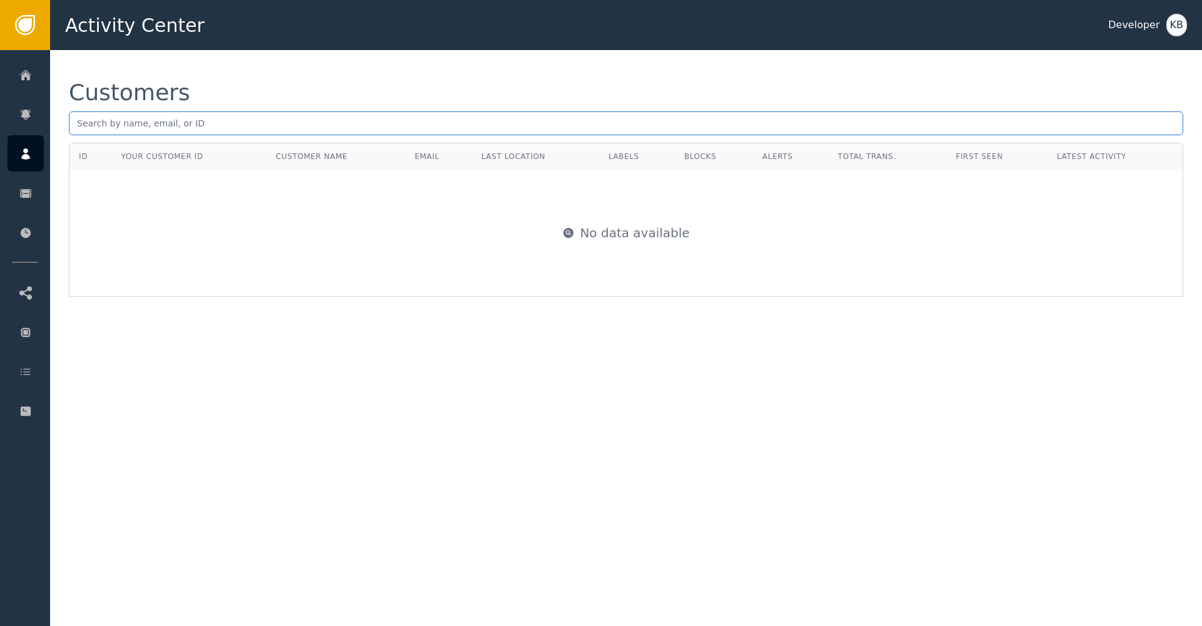
click at [240, 126] on input "text" at bounding box center [626, 123] width 1115 height 24
paste input "[PERSON_NAME][EMAIL_ADDRESS][DOMAIN_NAME]"
click at [79, 126] on input "[PERSON_NAME][EMAIL_ADDRESS][DOMAIN_NAME]" at bounding box center [626, 123] width 1115 height 24
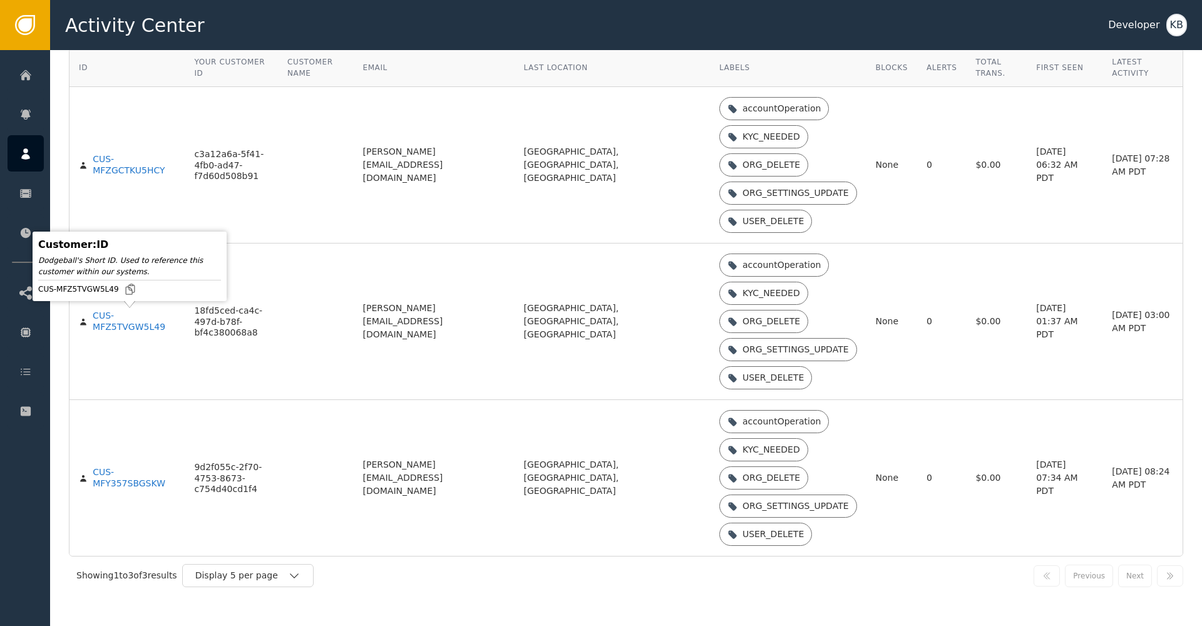
scroll to position [95, 0]
type input "[PERSON_NAME][EMAIL_ADDRESS][DOMAIN_NAME]"
click at [106, 328] on div "CUS-MFZ5TVGW5L49" at bounding box center [134, 322] width 83 height 22
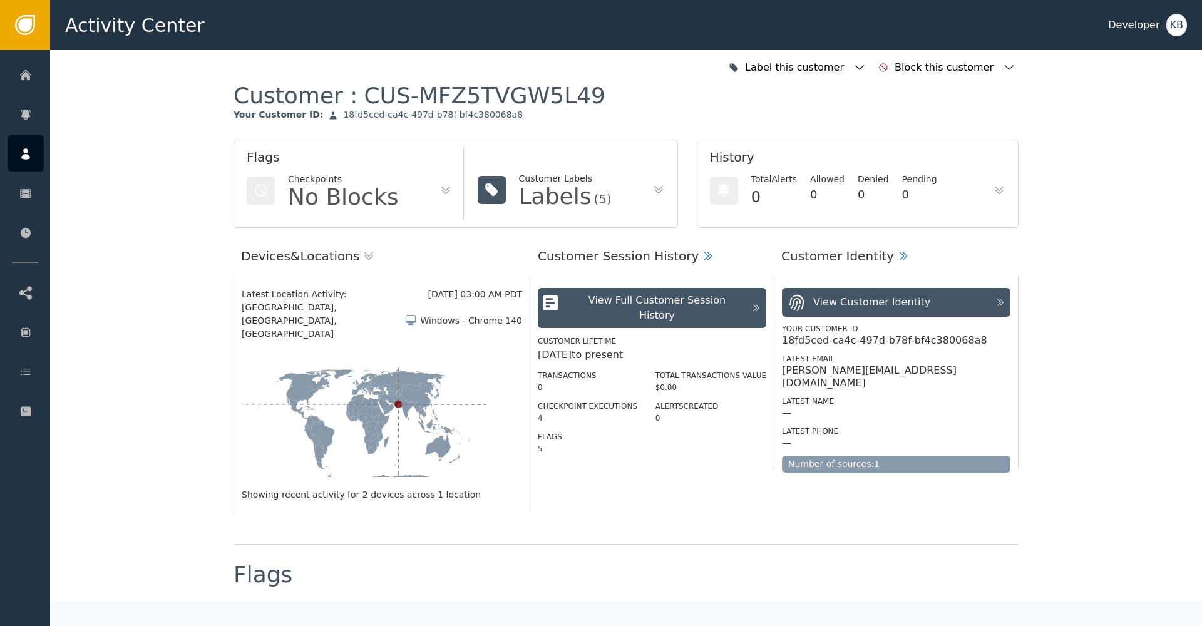
scroll to position [294, 0]
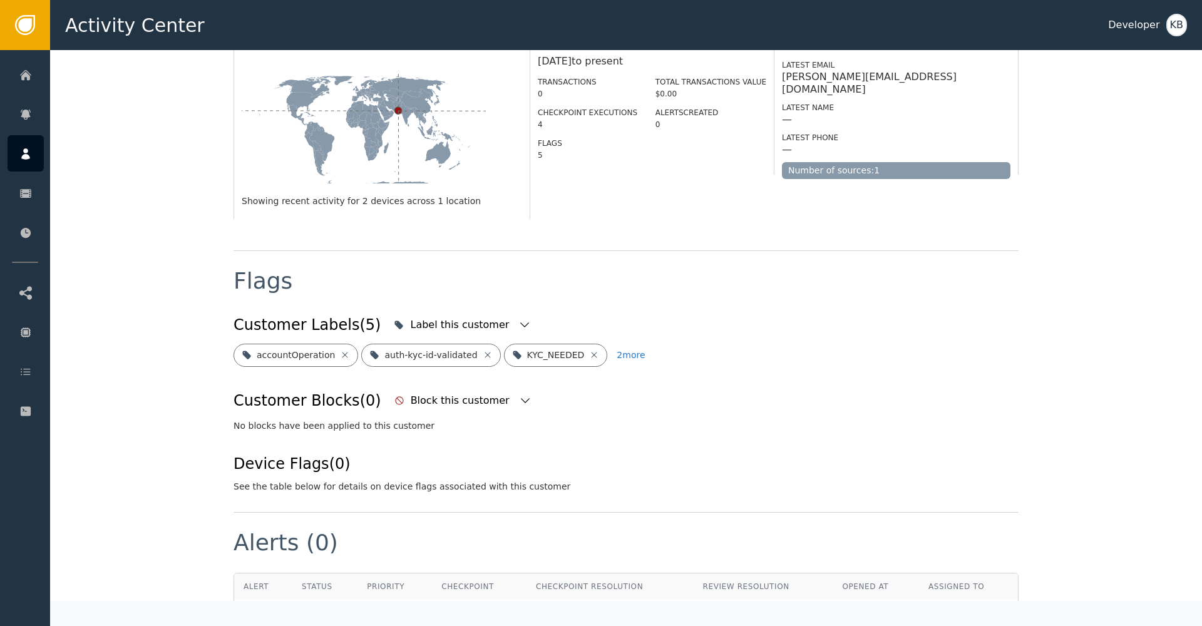
click at [497, 188] on div "Devices & Locations Latest Location Activity: [DATE] 03:00 AM PDT [GEOGRAPHIC_D…" at bounding box center [626, 92] width 785 height 317
click at [520, 322] on icon "button" at bounding box center [524, 324] width 9 height 5
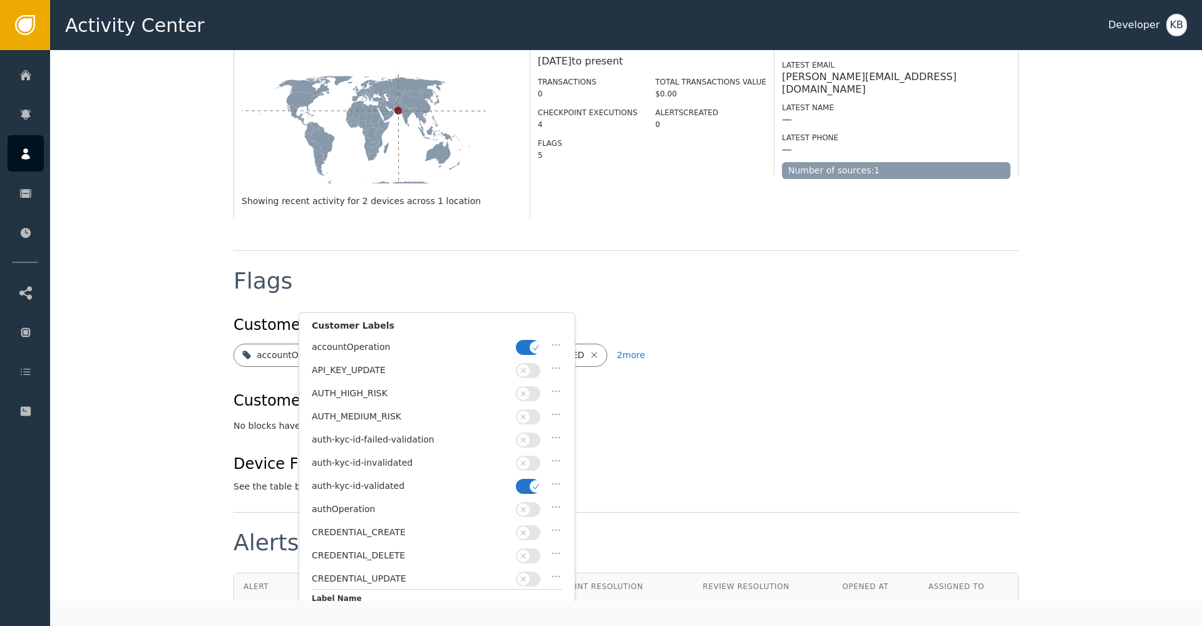
click at [534, 342] on span "button" at bounding box center [536, 347] width 13 height 13
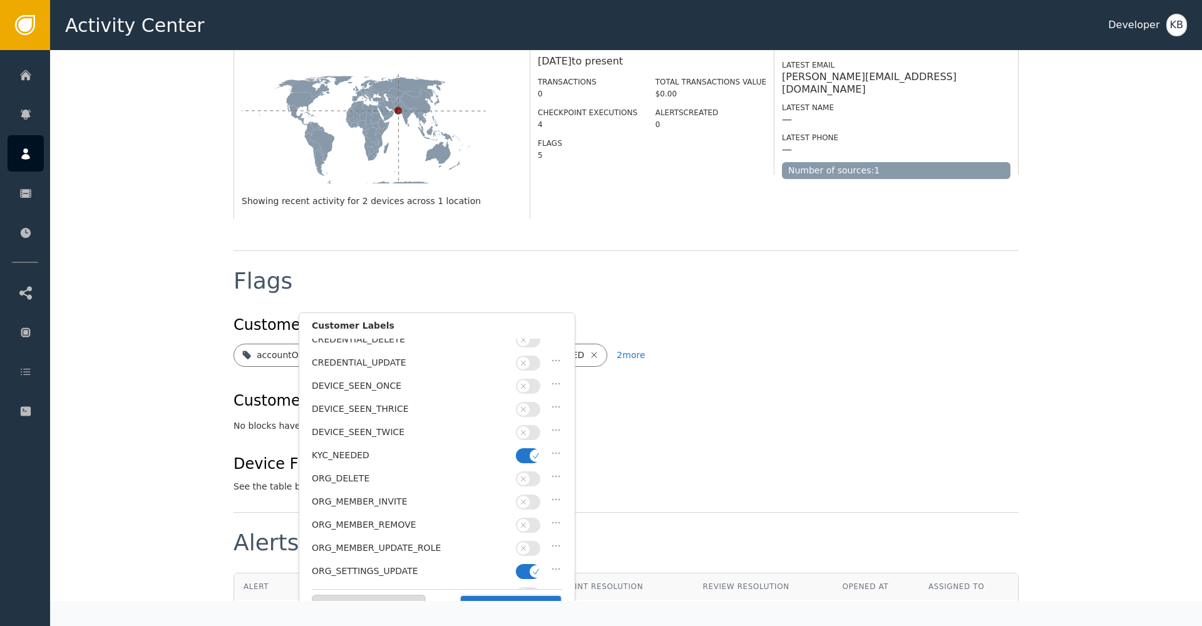
scroll to position [267, 0]
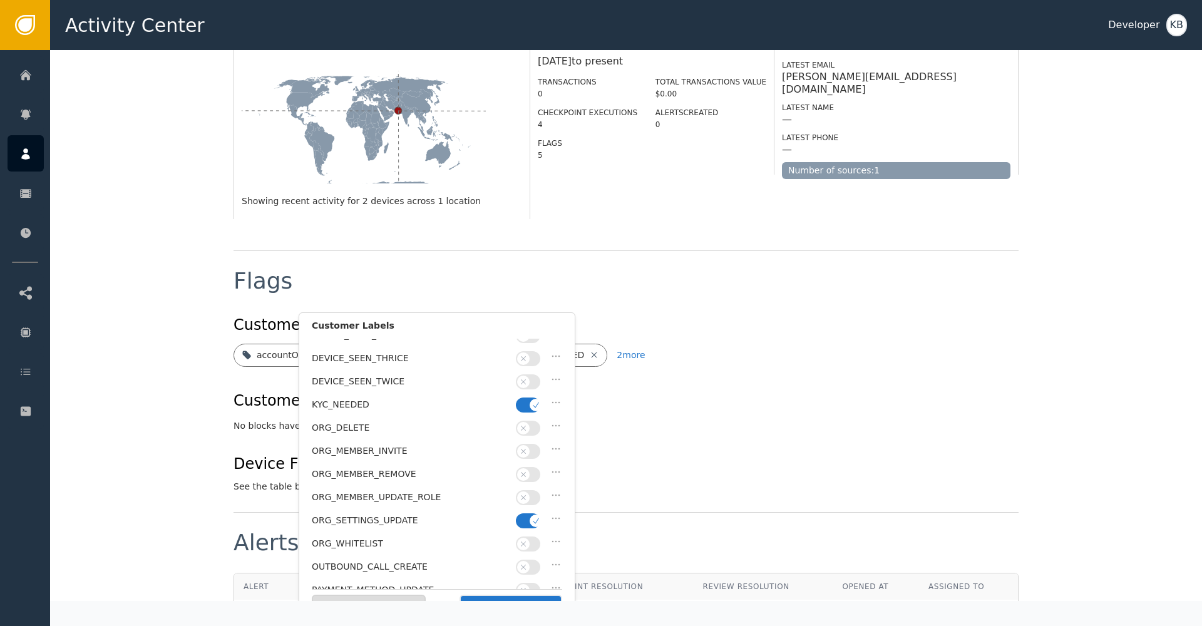
drag, startPoint x: 530, startPoint y: 391, endPoint x: 538, endPoint y: 506, distance: 114.8
click at [530, 399] on span "button" at bounding box center [536, 405] width 13 height 13
click at [537, 517] on icon "button" at bounding box center [536, 521] width 9 height 9
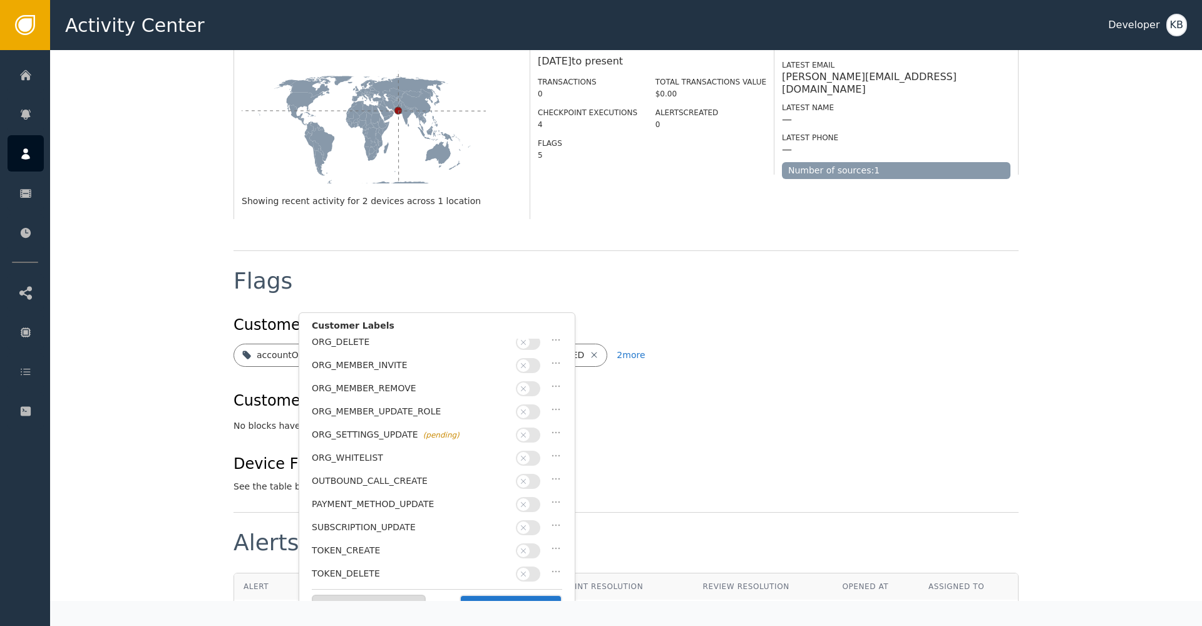
drag, startPoint x: 527, startPoint y: 576, endPoint x: 527, endPoint y: 566, distance: 10.0
click at [527, 590] on button "button" at bounding box center [528, 597] width 24 height 15
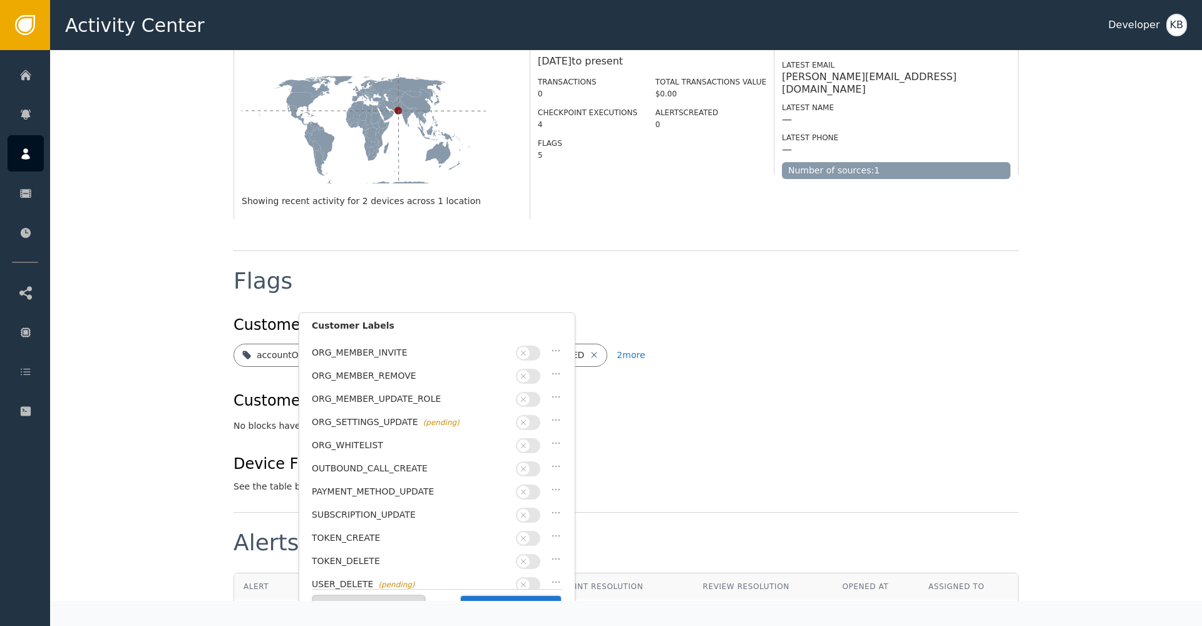
scroll to position [364, 0]
click at [533, 598] on button "Save Changes" at bounding box center [511, 608] width 103 height 26
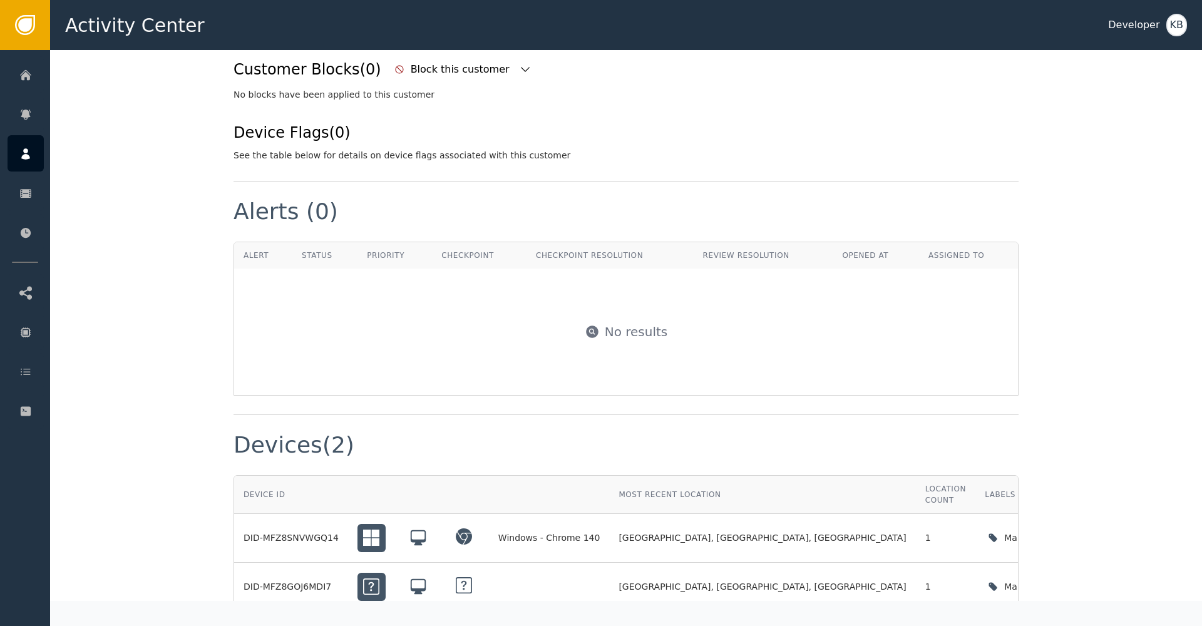
scroll to position [904, 0]
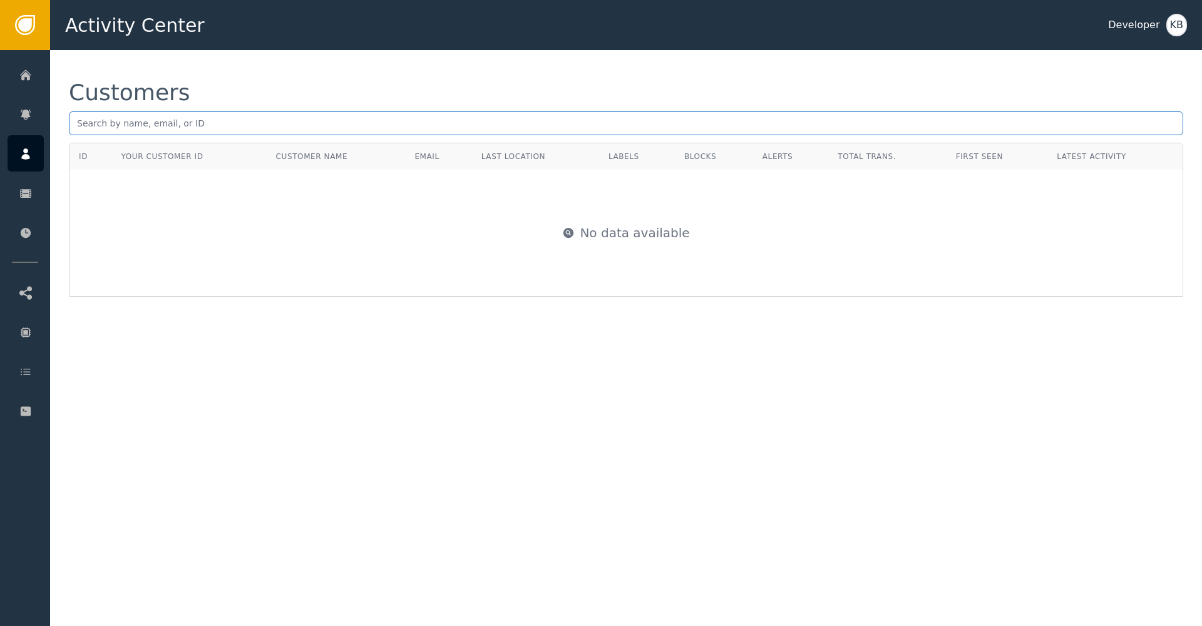
click at [162, 126] on input "text" at bounding box center [626, 123] width 1115 height 24
paste input "[PERSON_NAME][EMAIL_ADDRESS][DOMAIN_NAME]"
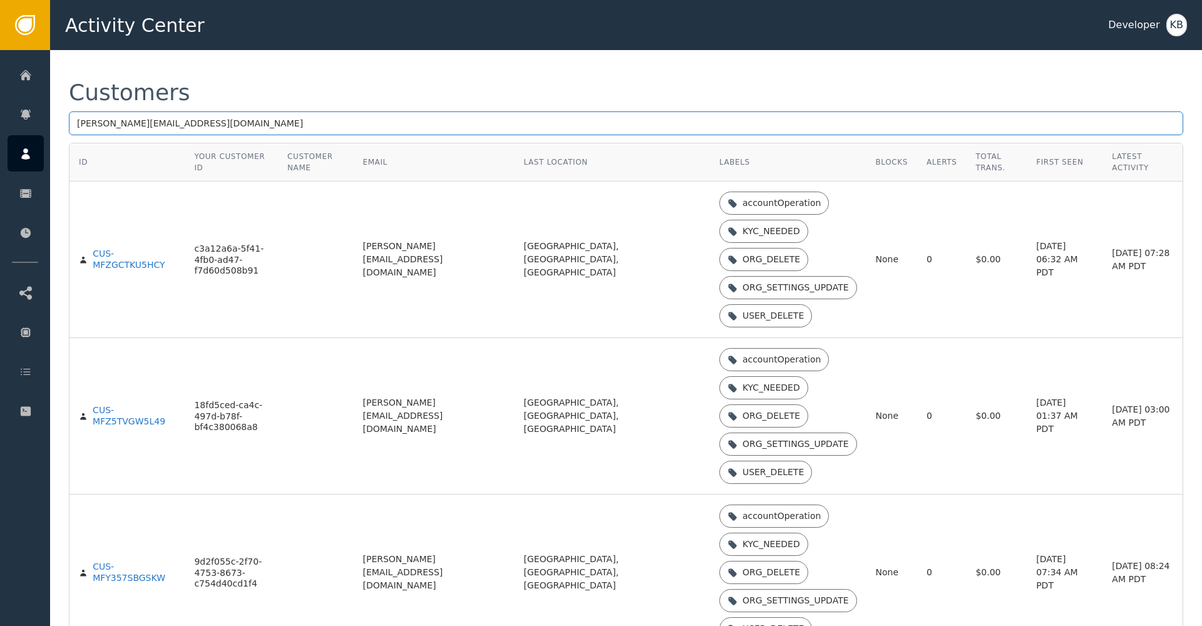
type input "[PERSON_NAME][EMAIL_ADDRESS][DOMAIN_NAME]"
click at [94, 253] on div "CUS-MFZGCTKU5HCY" at bounding box center [127, 260] width 96 height 22
click at [98, 255] on div "CUS-MFZGCTKU5HCY" at bounding box center [134, 260] width 83 height 22
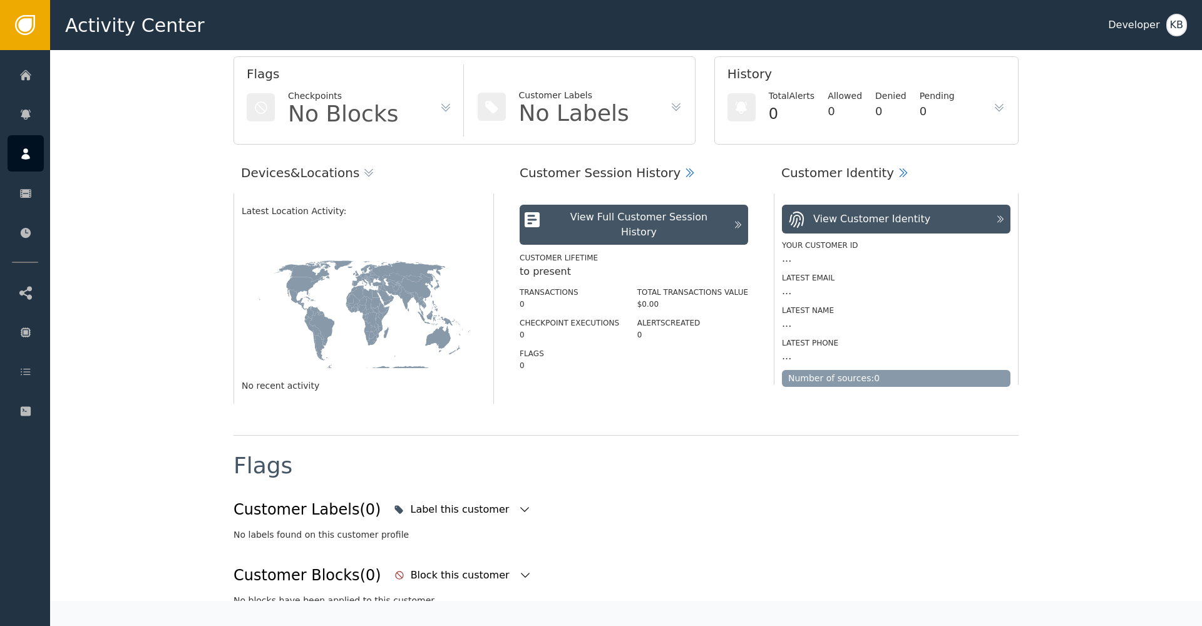
scroll to position [336, 0]
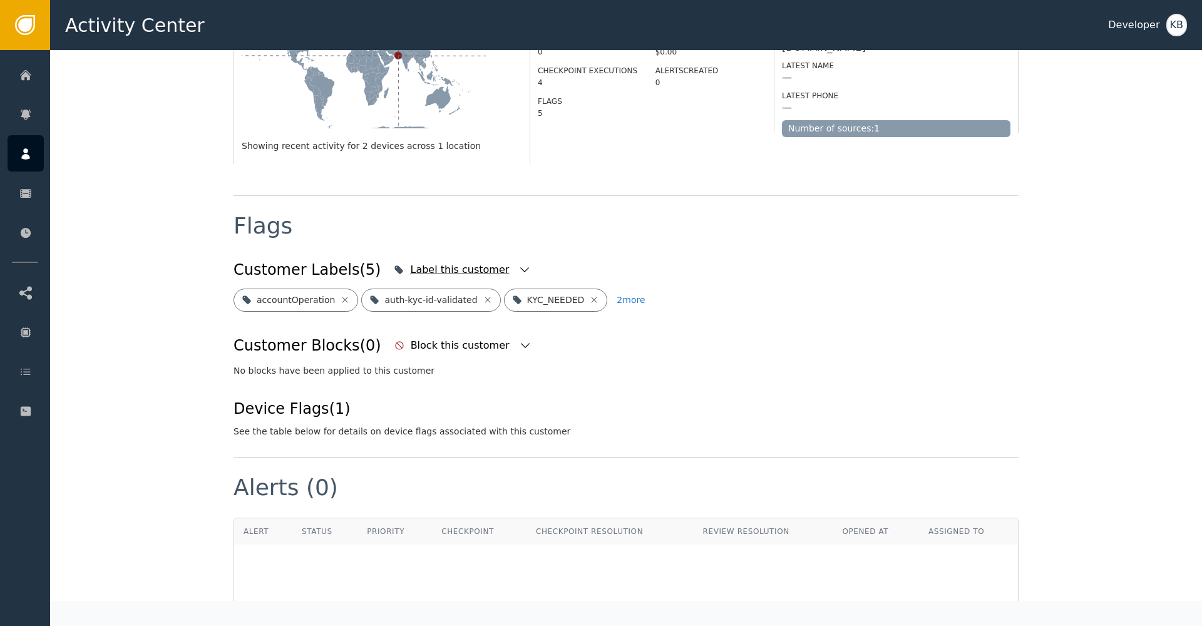
click at [518, 264] on icon "button" at bounding box center [524, 270] width 13 height 13
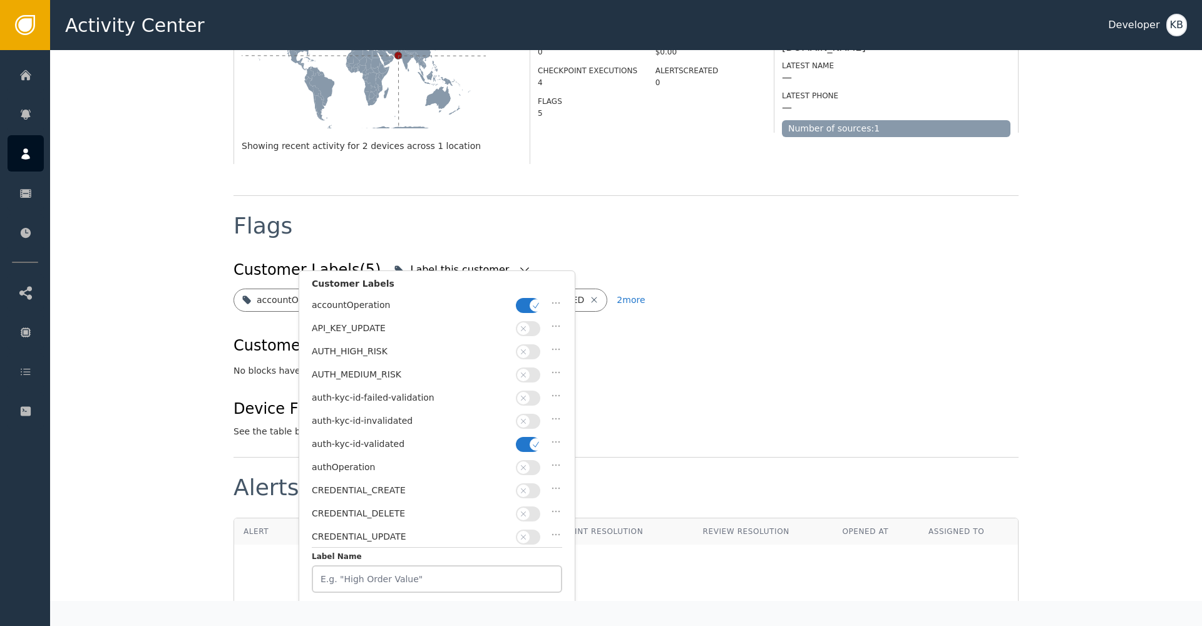
drag, startPoint x: 522, startPoint y: 304, endPoint x: 569, endPoint y: 386, distance: 94.5
click at [522, 305] on button "button" at bounding box center [528, 305] width 24 height 15
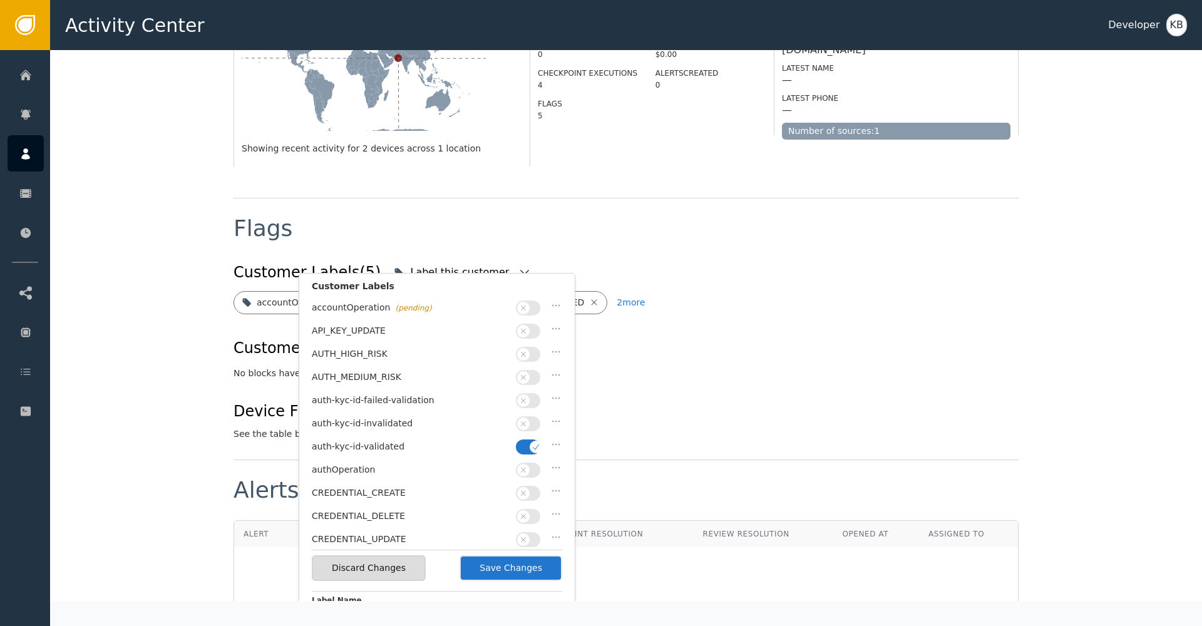
scroll to position [304, 0]
click at [528, 437] on button "button" at bounding box center [528, 444] width 24 height 15
drag, startPoint x: 537, startPoint y: 318, endPoint x: 535, endPoint y: 330, distance: 12.0
click at [537, 324] on icon "button" at bounding box center [536, 328] width 9 height 9
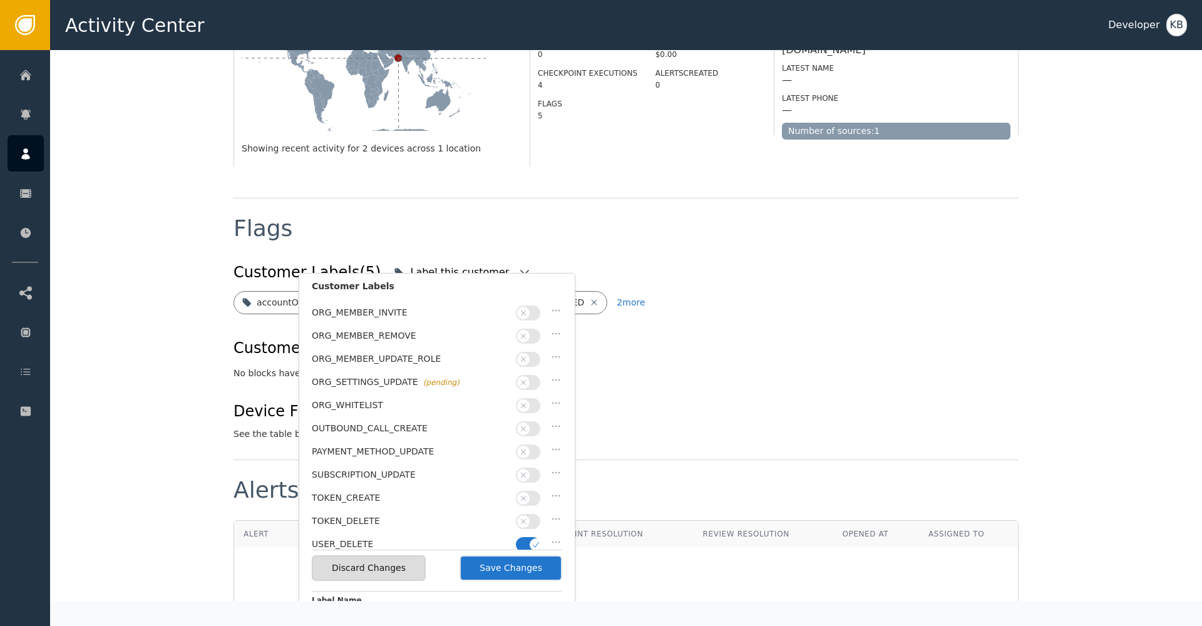
scroll to position [364, 0]
click at [537, 542] on icon "button" at bounding box center [536, 546] width 9 height 9
click at [533, 577] on button "Save Changes" at bounding box center [511, 568] width 103 height 26
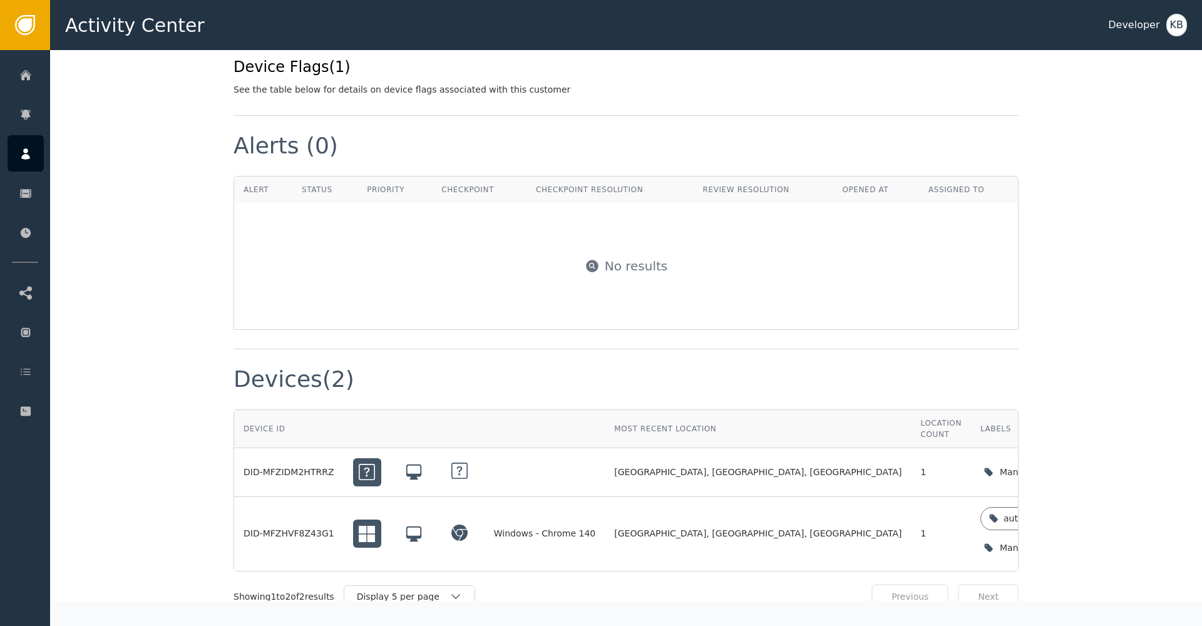
scroll to position [828, 0]
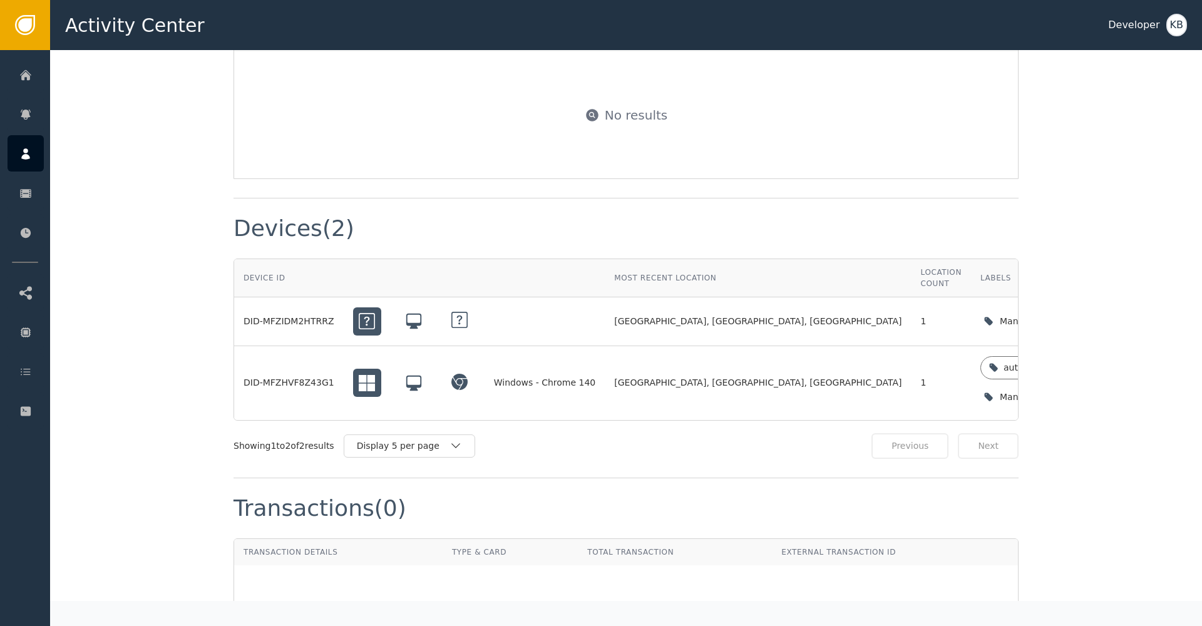
click at [28, 154] on icon at bounding box center [25, 154] width 13 height 14
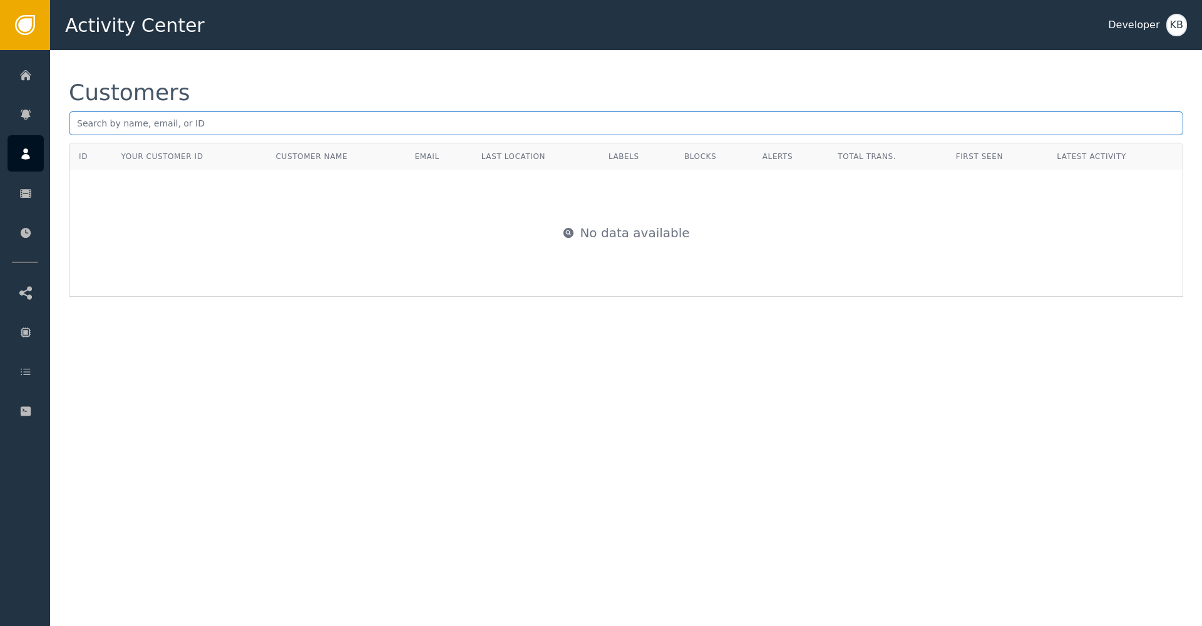
click at [165, 115] on input "text" at bounding box center [626, 123] width 1115 height 24
paste input "[EMAIL_ADDRESS][DOMAIN_NAME]"
type input "[EMAIL_ADDRESS][DOMAIN_NAME]"
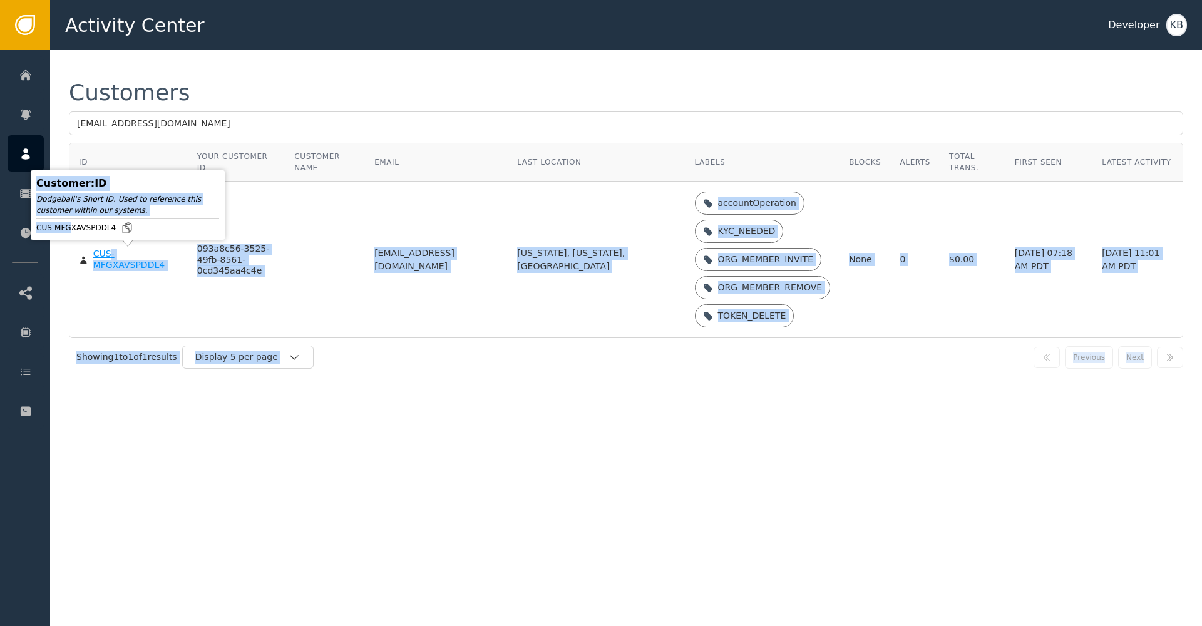
click at [111, 50] on body "Activity Center Developer KB Home Alerts Customers Sessions Events Checkpoint S…" at bounding box center [601, 25] width 1202 height 50
click at [157, 252] on div "CUS-MFGXAVSPDDL4" at bounding box center [135, 260] width 85 height 22
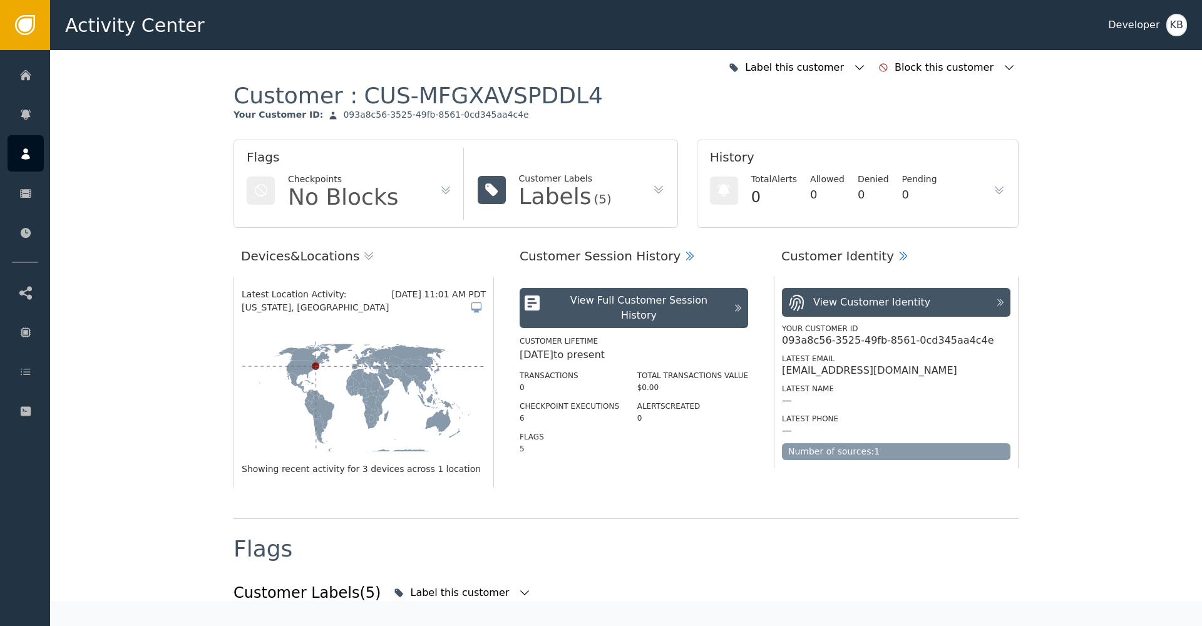
scroll to position [235, 0]
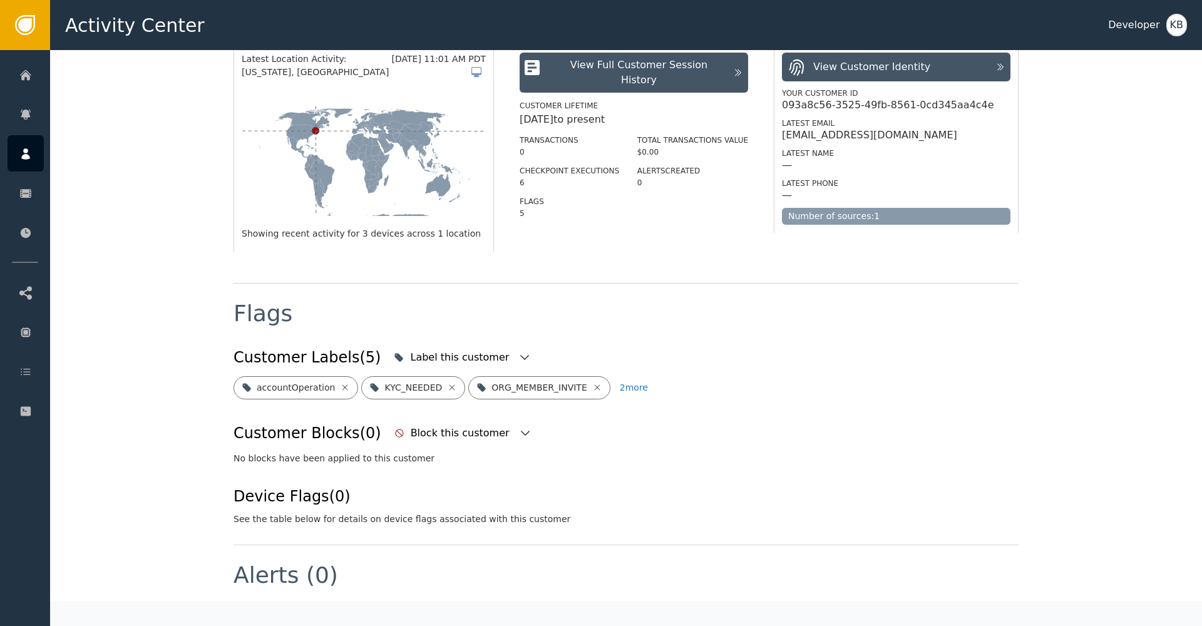
drag, startPoint x: 493, startPoint y: 352, endPoint x: 509, endPoint y: 359, distance: 17.9
click at [518, 352] on icon "button" at bounding box center [524, 357] width 13 height 13
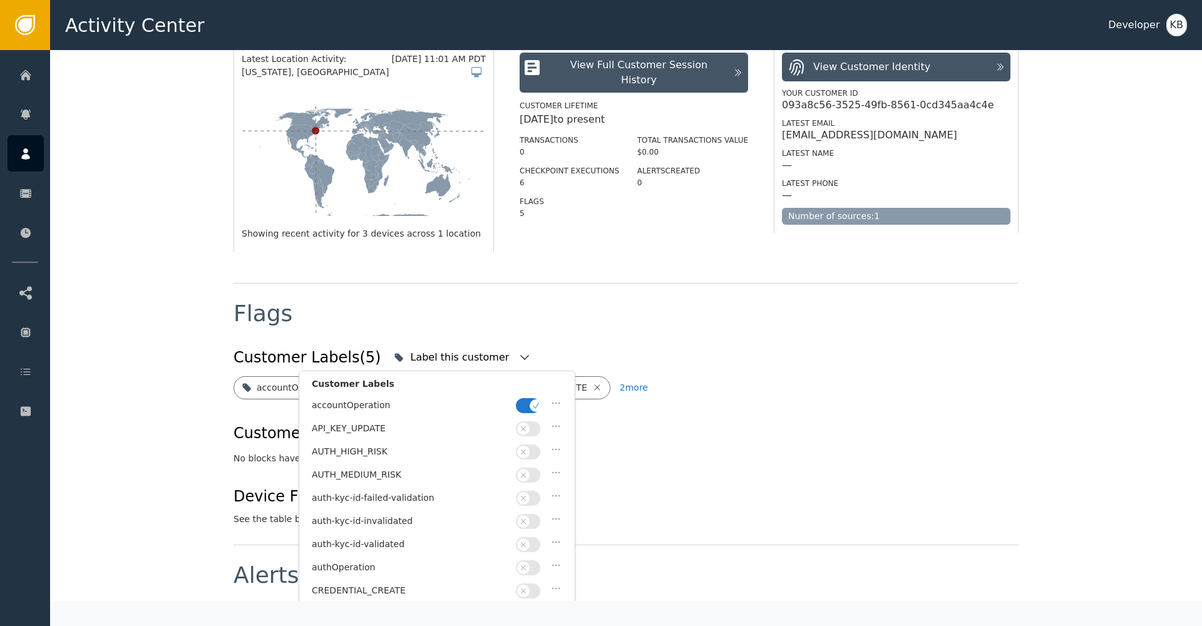
click at [532, 405] on icon "button" at bounding box center [536, 405] width 9 height 9
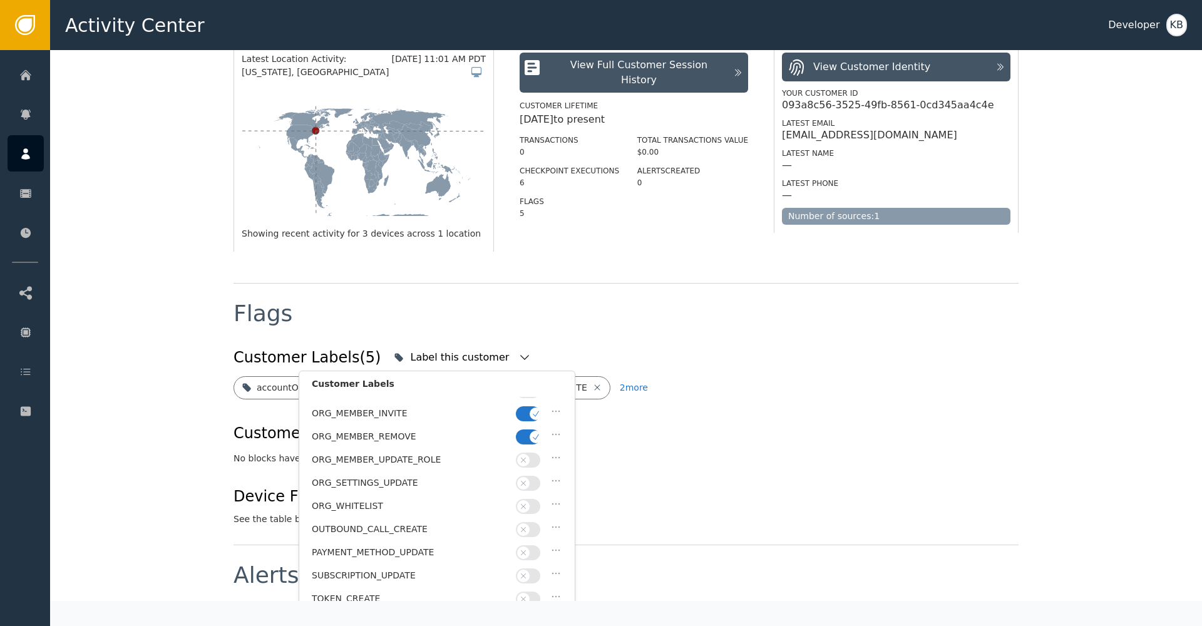
drag, startPoint x: 527, startPoint y: 428, endPoint x: 528, endPoint y: 405, distance: 22.6
click at [527, 430] on button "button" at bounding box center [528, 437] width 24 height 15
click at [528, 406] on button "button" at bounding box center [528, 413] width 24 height 15
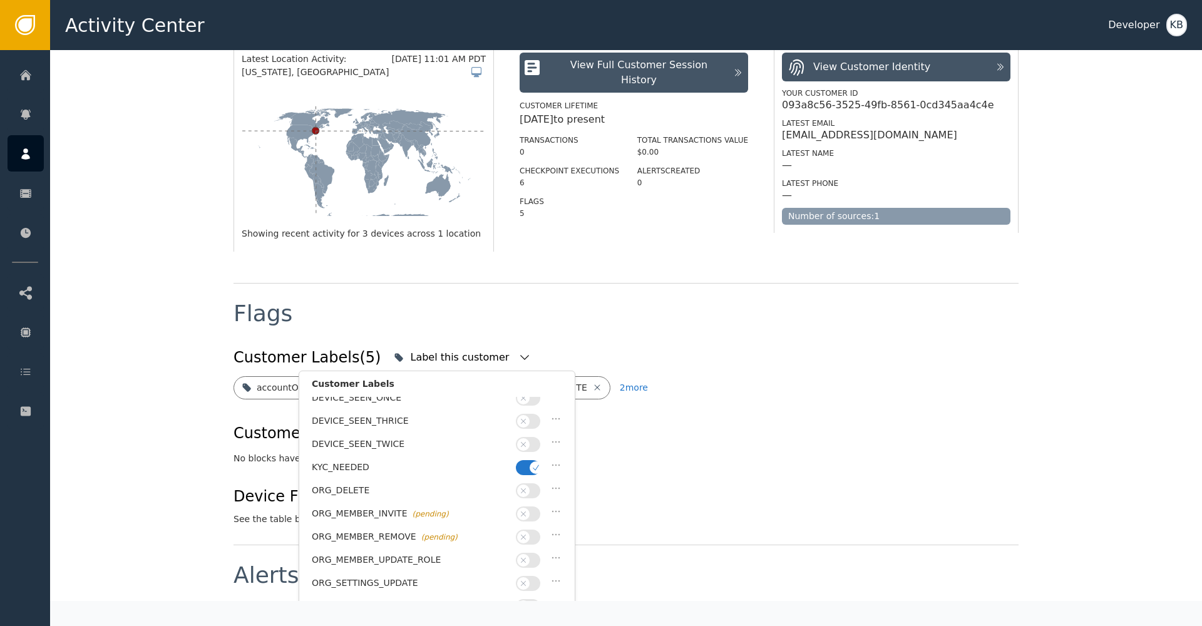
scroll to position [209, 0]
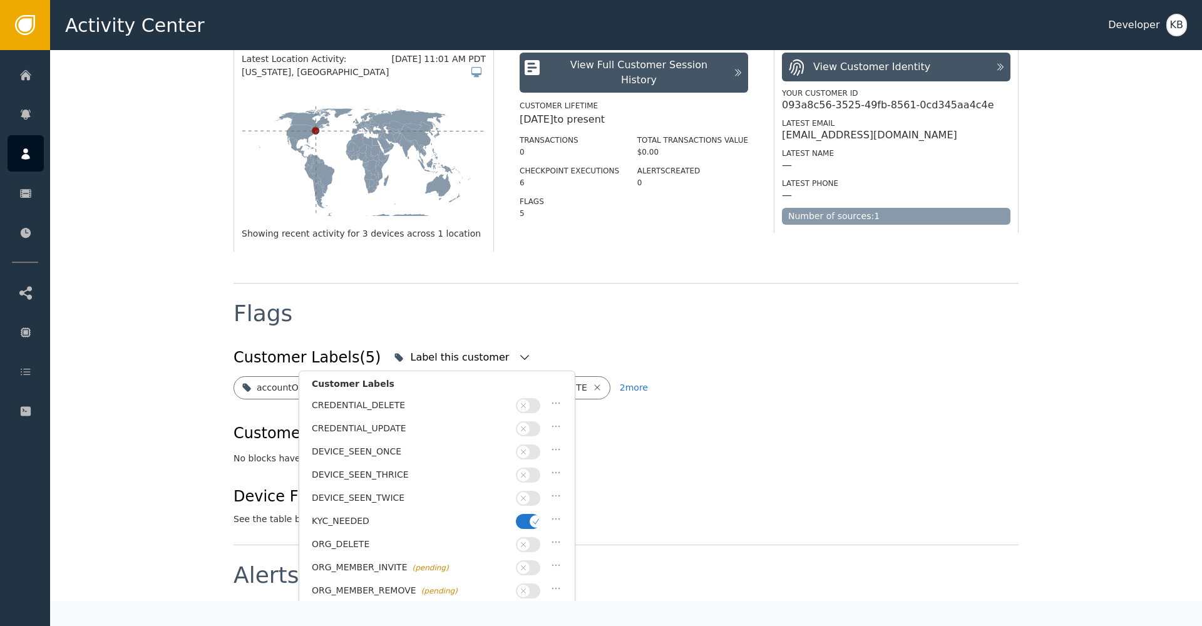
click at [531, 521] on div "KYC_NEEDED" at bounding box center [437, 524] width 250 height 23
click at [530, 517] on button "button" at bounding box center [528, 521] width 24 height 15
click at [529, 475] on button "button" at bounding box center [528, 475] width 24 height 15
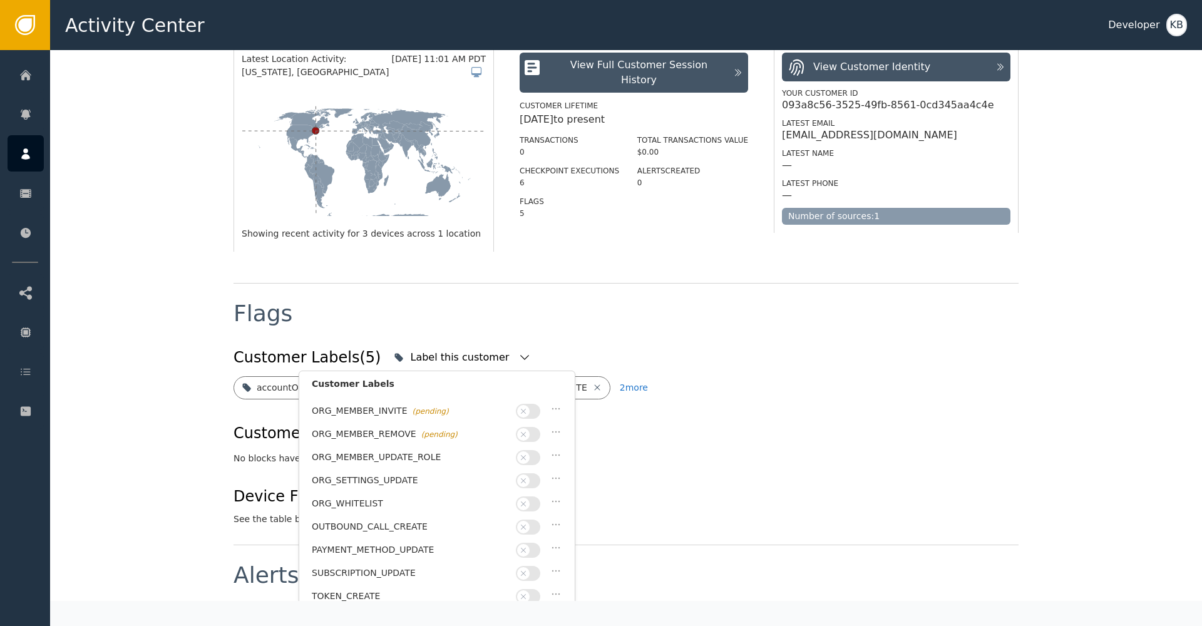
scroll to position [364, 0]
click at [530, 613] on button "button" at bounding box center [528, 620] width 24 height 15
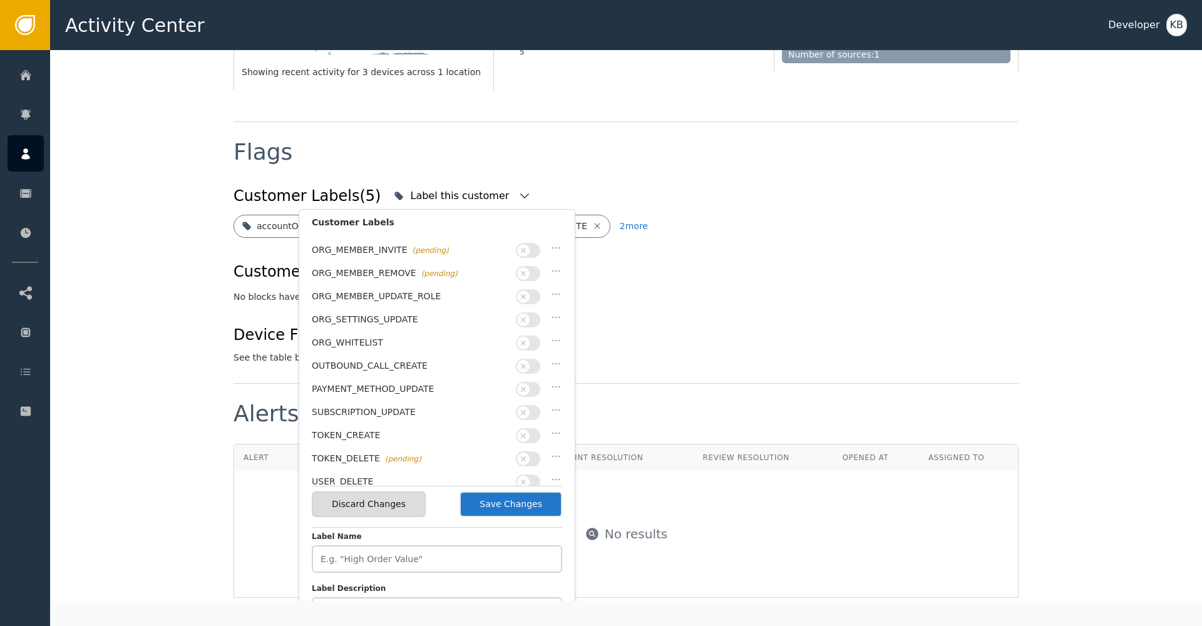
scroll to position [415, 0]
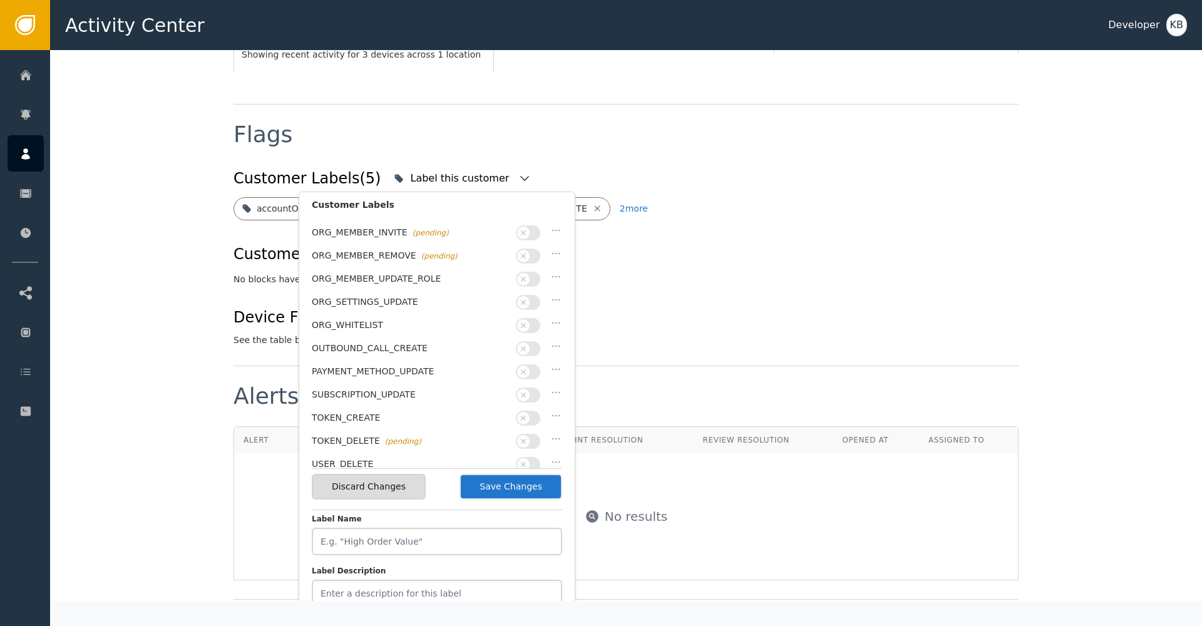
click at [517, 485] on button "Save Changes" at bounding box center [511, 487] width 103 height 26
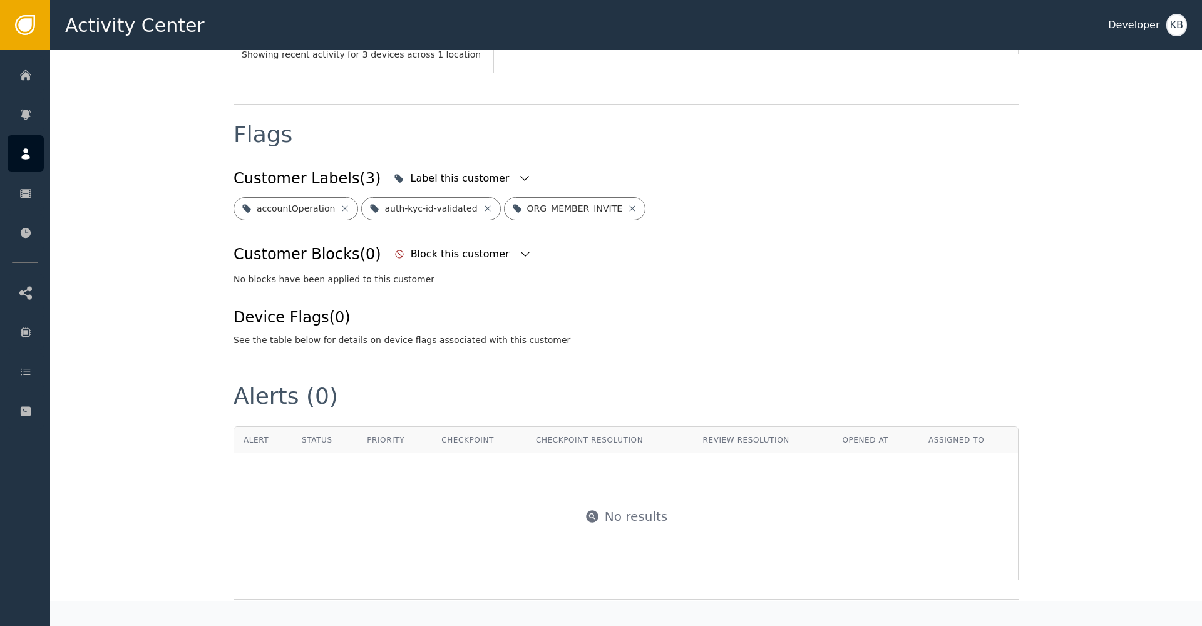
scroll to position [426, 0]
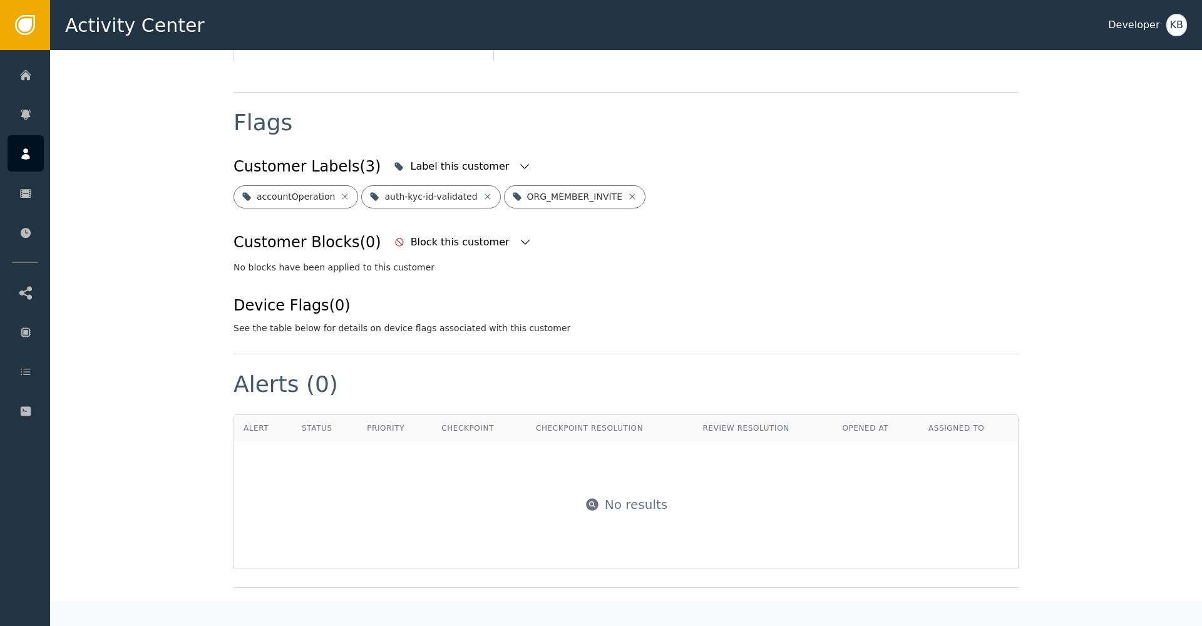
drag, startPoint x: 589, startPoint y: 134, endPoint x: 569, endPoint y: 158, distance: 31.5
click at [589, 134] on div "Flags" at bounding box center [626, 131] width 785 height 41
click at [344, 196] on div "accountOperation" at bounding box center [296, 196] width 125 height 23
click at [343, 197] on icon at bounding box center [346, 196] width 6 height 6
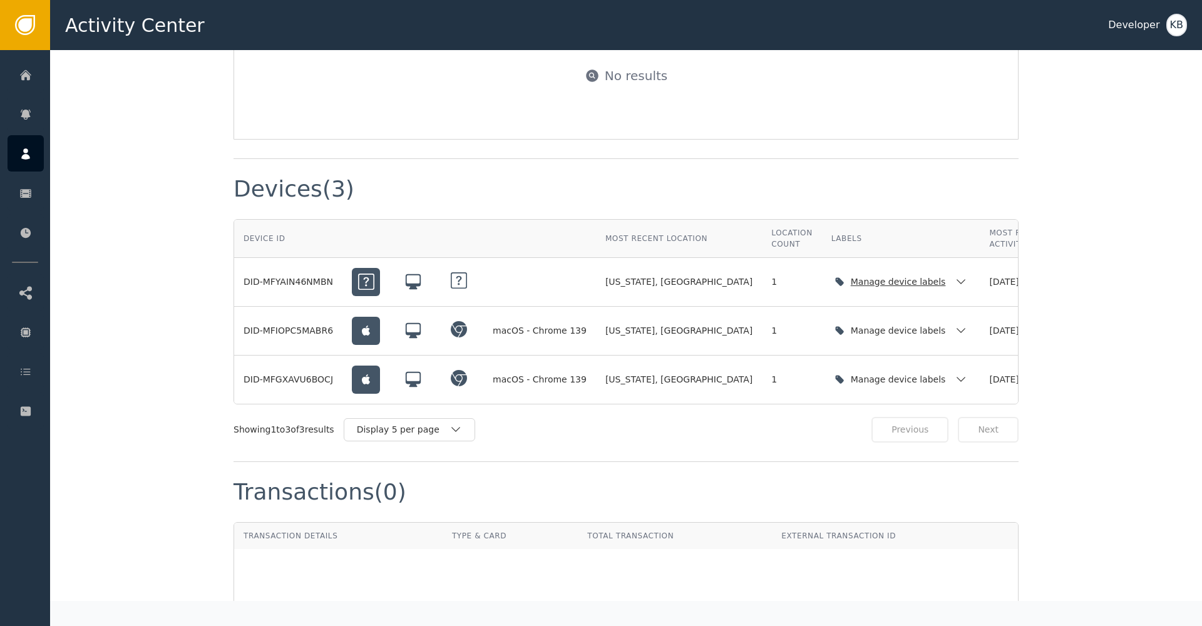
scroll to position [854, 0]
